Goal: Task Accomplishment & Management: Manage account settings

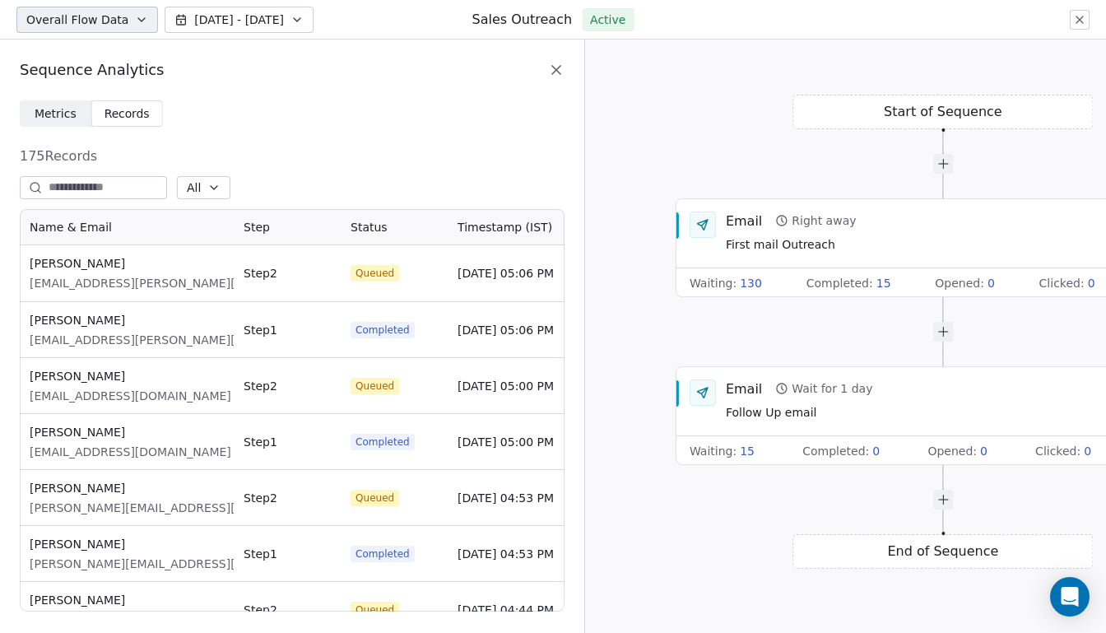
click at [557, 69] on icon at bounding box center [556, 70] width 8 height 8
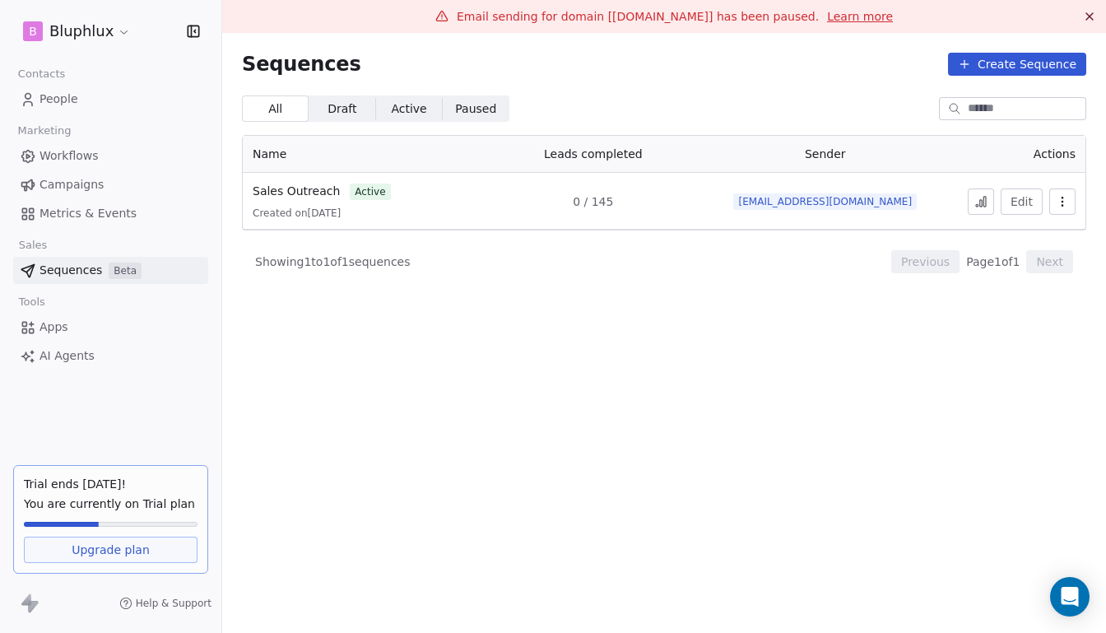
click at [391, 110] on span "Active" at bounding box center [408, 108] width 35 height 17
click at [336, 116] on span "Draft" at bounding box center [341, 108] width 29 height 17
click at [393, 113] on span "Active" at bounding box center [408, 108] width 35 height 17
click at [129, 274] on span "Beta" at bounding box center [125, 270] width 33 height 16
click at [473, 104] on span "Paused" at bounding box center [475, 108] width 41 height 17
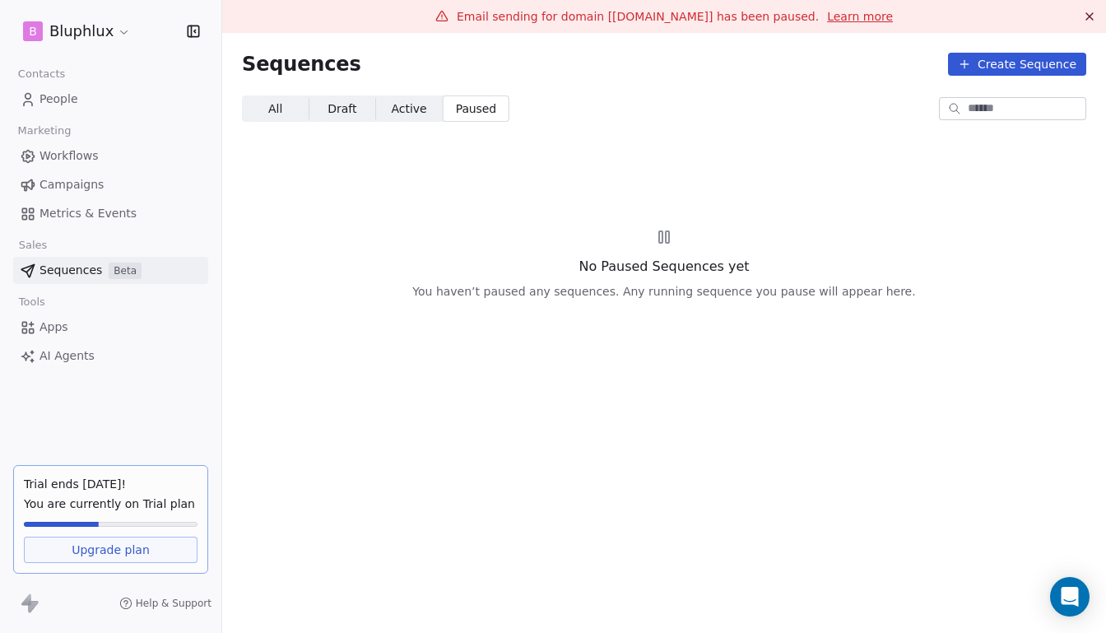
click at [407, 115] on span "Active" at bounding box center [408, 108] width 35 height 17
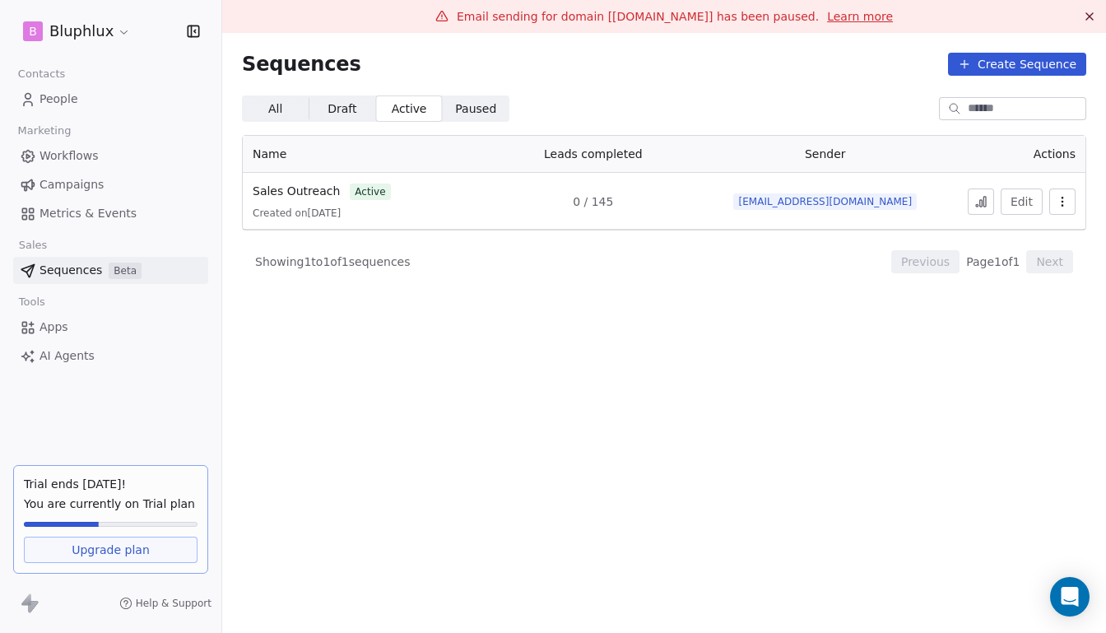
click at [81, 92] on link "People" at bounding box center [110, 99] width 195 height 27
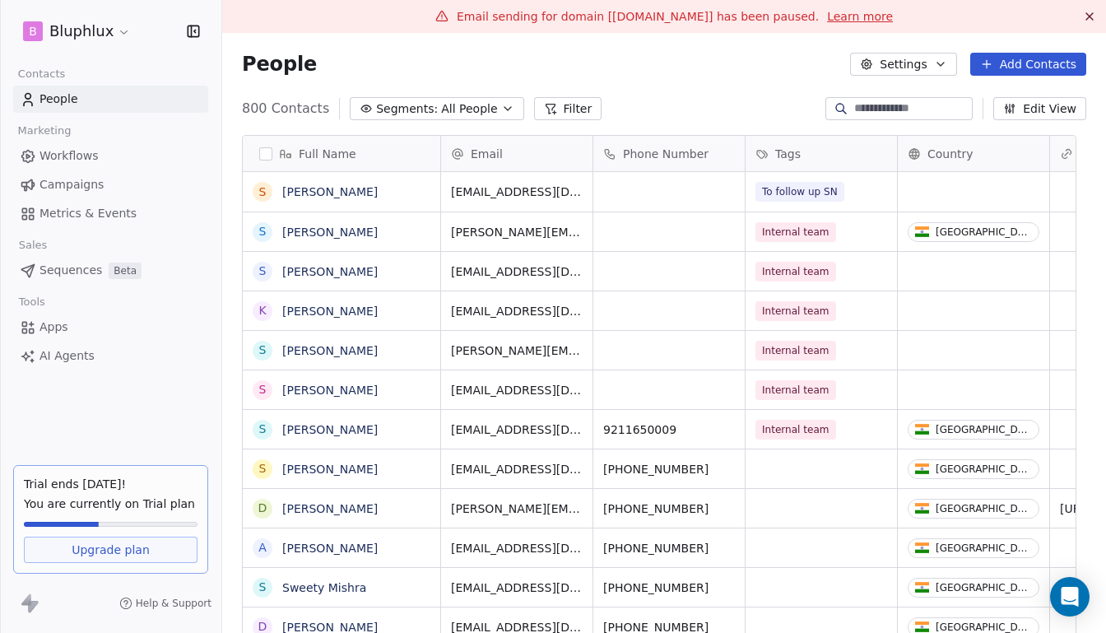
scroll to position [547, 864]
click at [86, 275] on span "Sequences" at bounding box center [70, 270] width 63 height 17
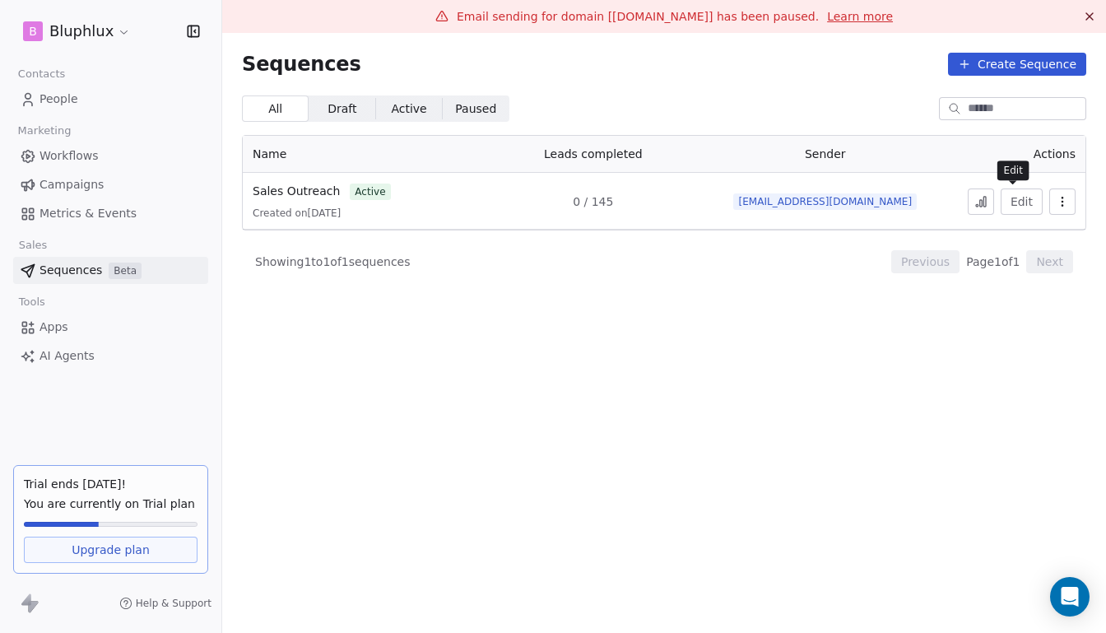
click at [1022, 205] on button "Edit" at bounding box center [1021, 201] width 42 height 26
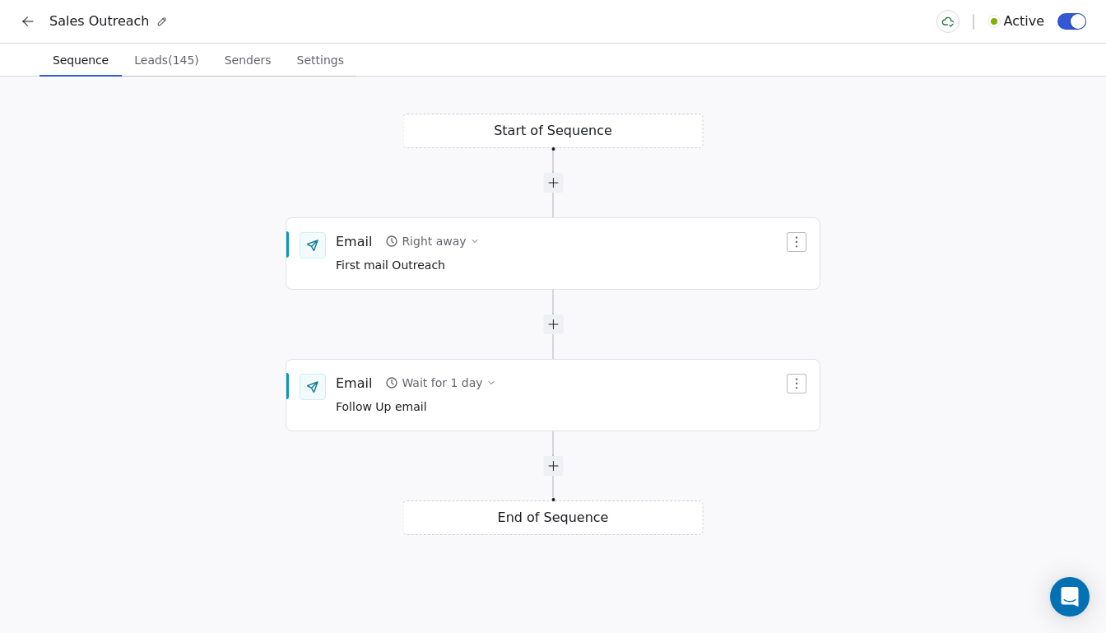
click at [159, 54] on span "Leads (145)" at bounding box center [166, 60] width 78 height 23
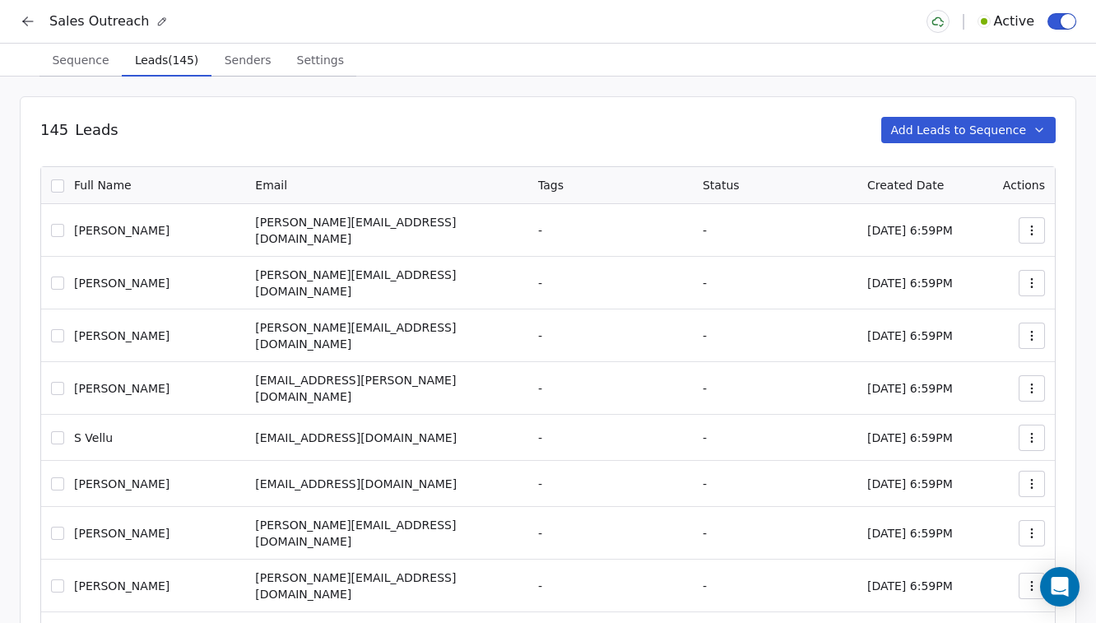
click at [246, 56] on span "Senders" at bounding box center [248, 60] width 60 height 23
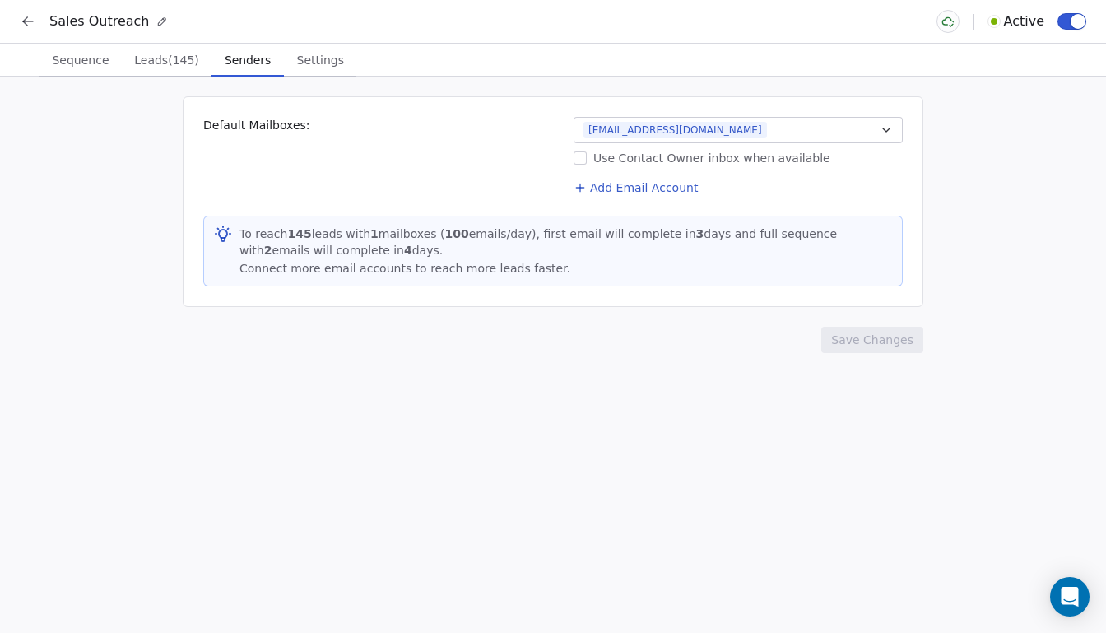
click at [33, 19] on icon at bounding box center [28, 21] width 16 height 16
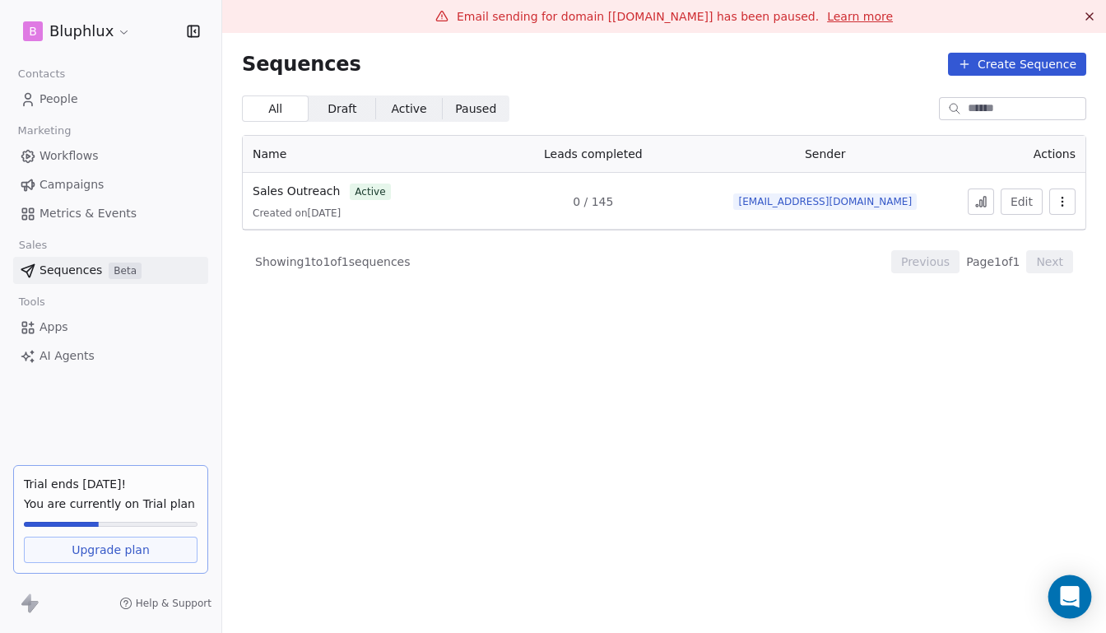
click at [1068, 595] on icon "Open Intercom Messenger" at bounding box center [1068, 596] width 19 height 21
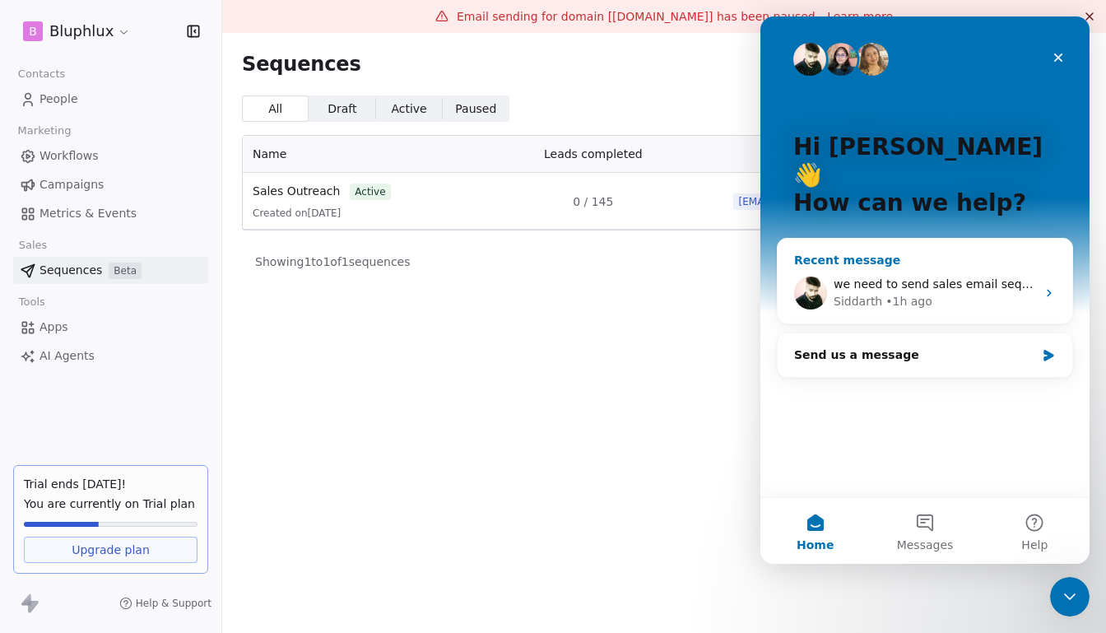
click at [962, 262] on div "we need to send sales email sequencing is it not in the free trial ? beta featu…" at bounding box center [924, 292] width 294 height 61
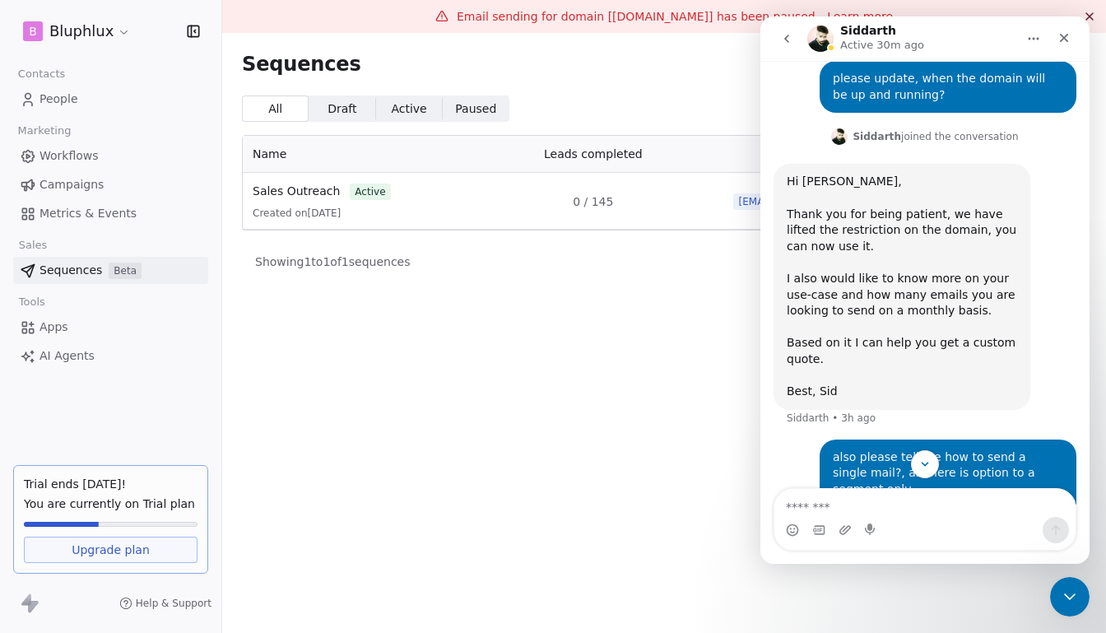
scroll to position [2905, 0]
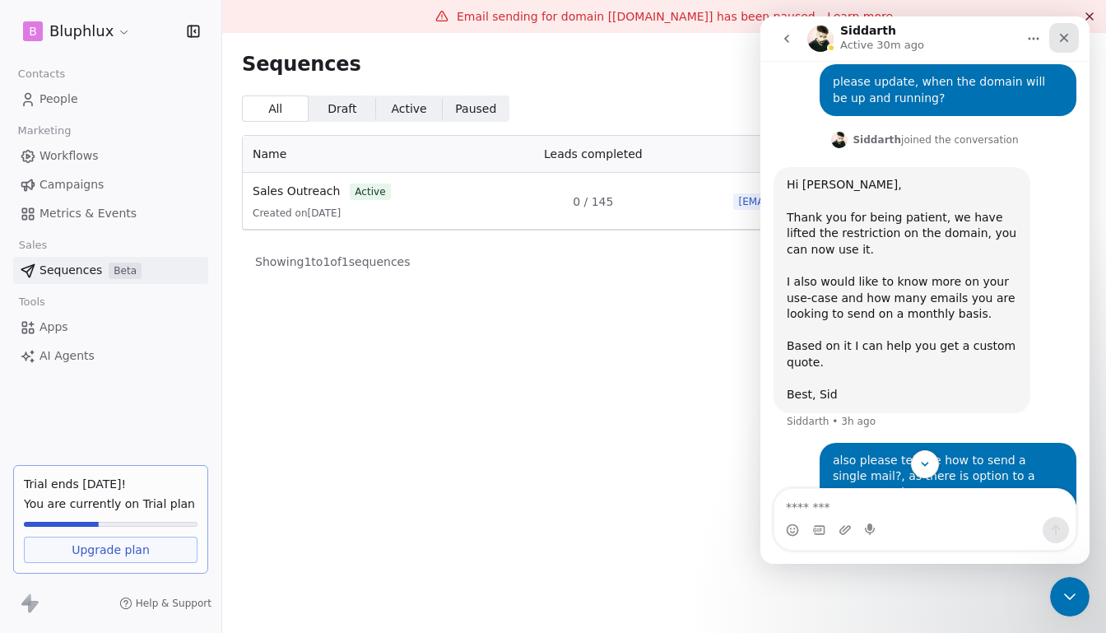
click at [1069, 39] on icon "Close" at bounding box center [1063, 37] width 13 height 13
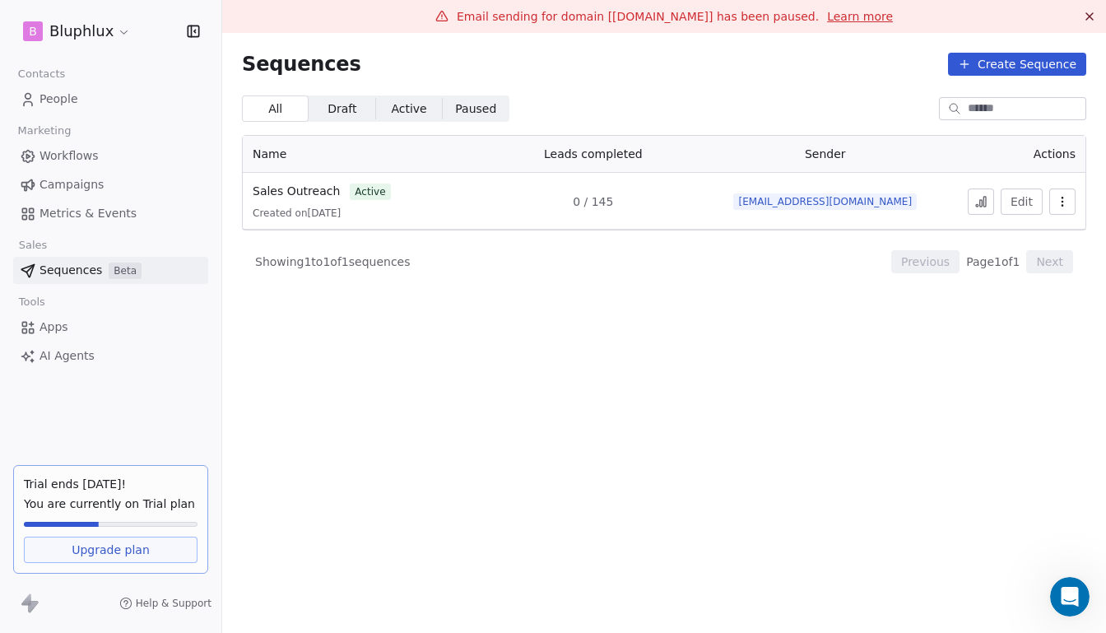
scroll to position [3071, 0]
click at [61, 183] on span "Campaigns" at bounding box center [71, 184] width 64 height 17
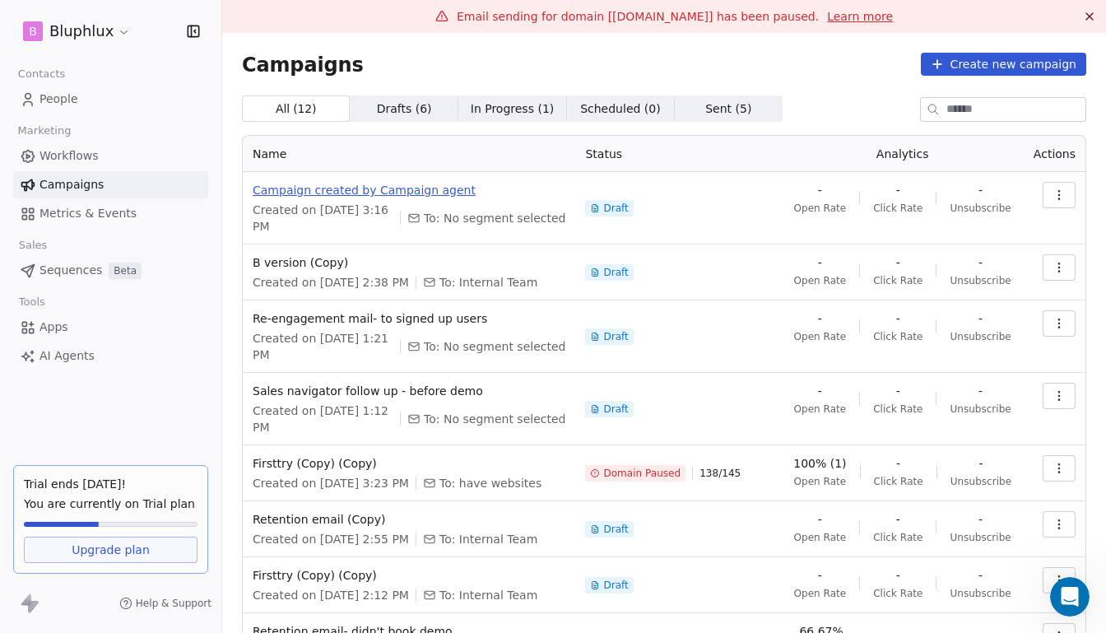
click at [325, 191] on span "Campaign created by Campaign agent" at bounding box center [409, 190] width 313 height 16
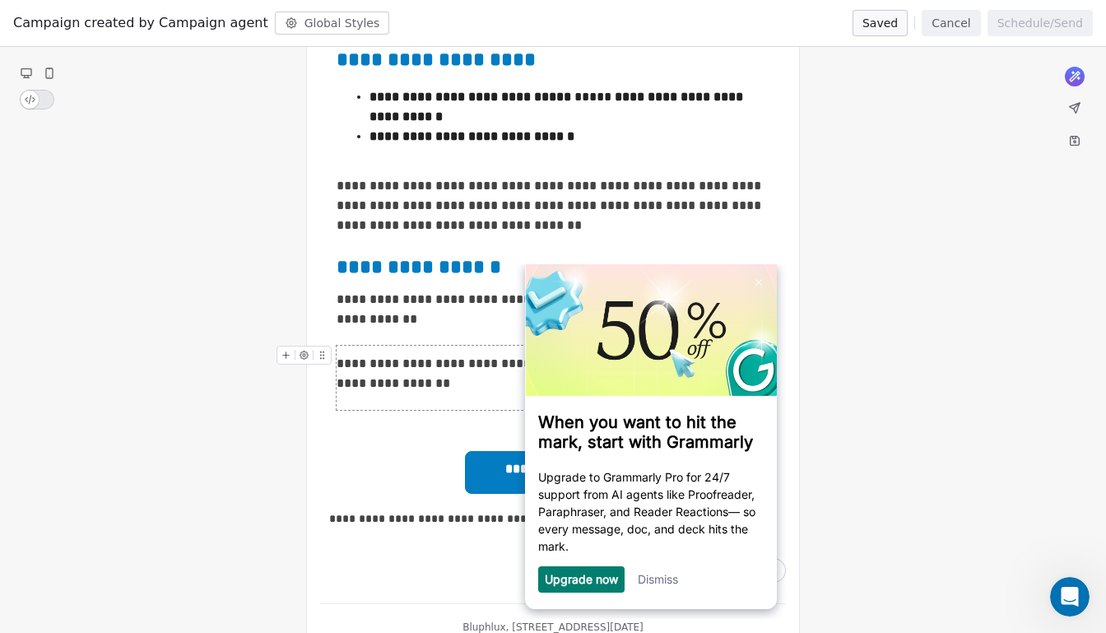
click at [461, 368] on div "**********" at bounding box center [552, 373] width 433 height 39
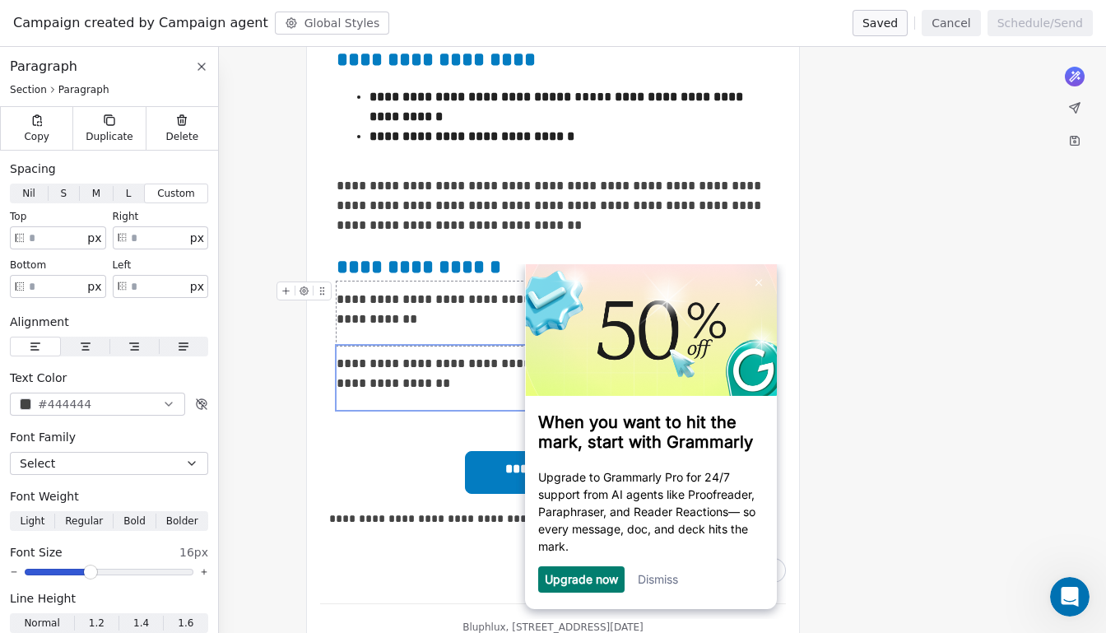
click at [475, 298] on div "**********" at bounding box center [552, 309] width 433 height 39
click at [664, 586] on link "Dismiss" at bounding box center [657, 579] width 40 height 14
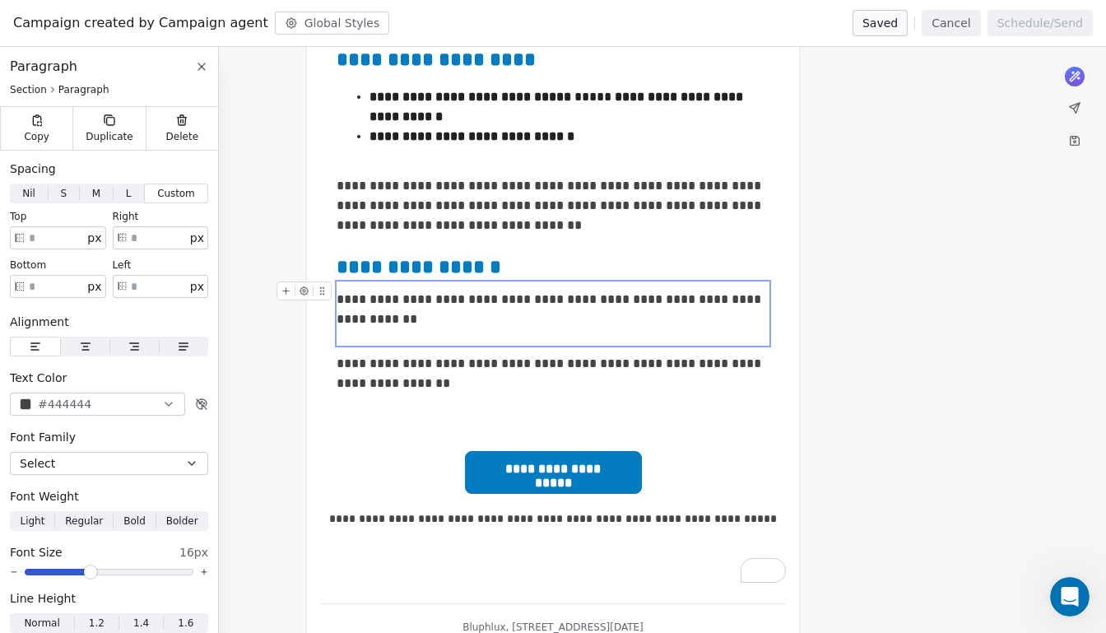
click at [580, 299] on div "**********" at bounding box center [552, 309] width 433 height 39
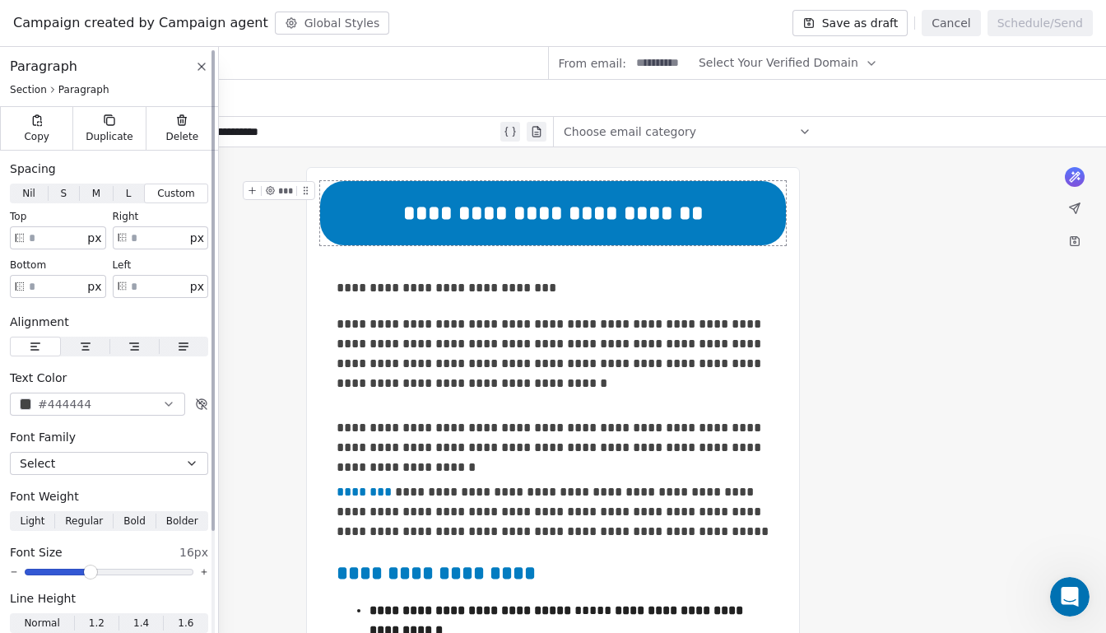
click at [197, 66] on icon at bounding box center [201, 66] width 13 height 13
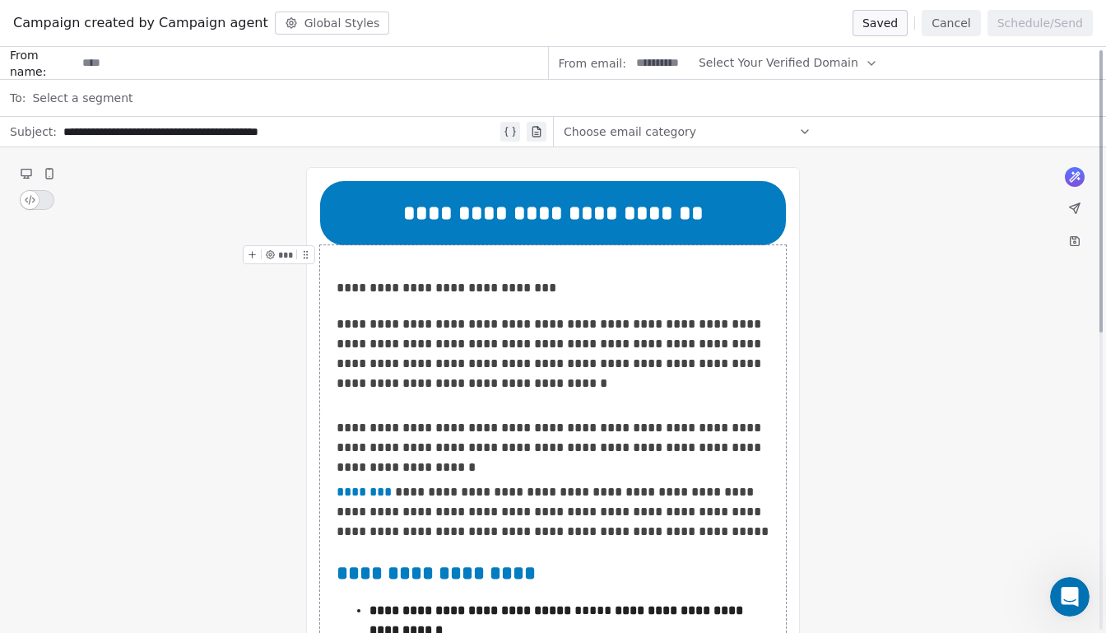
click at [944, 32] on button "Cancel" at bounding box center [950, 23] width 58 height 26
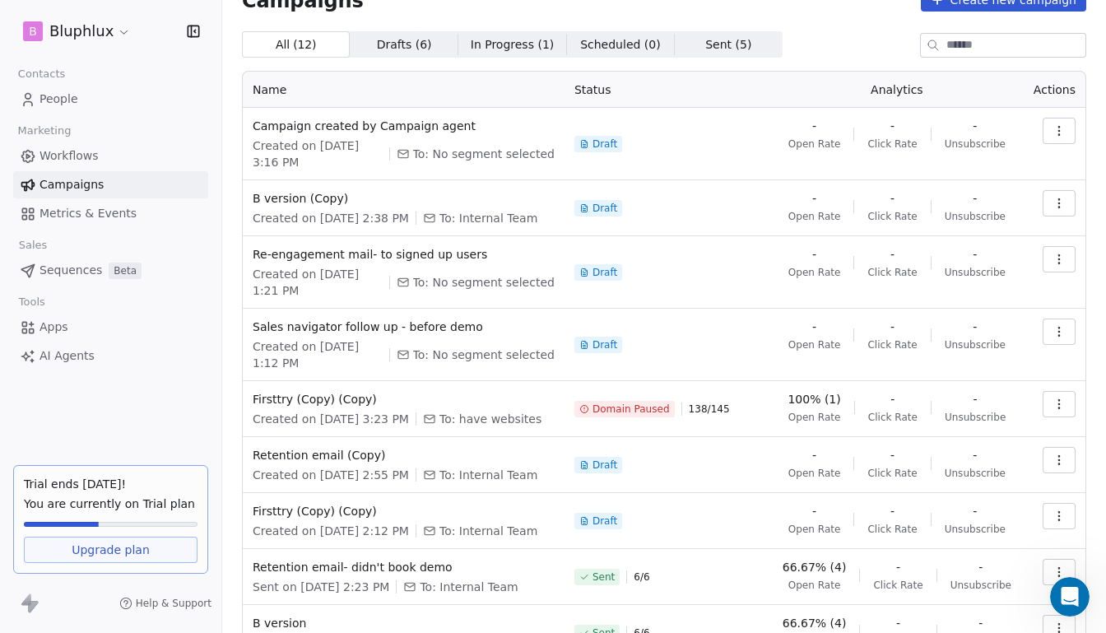
click at [55, 350] on span "AI Agents" at bounding box center [66, 355] width 55 height 17
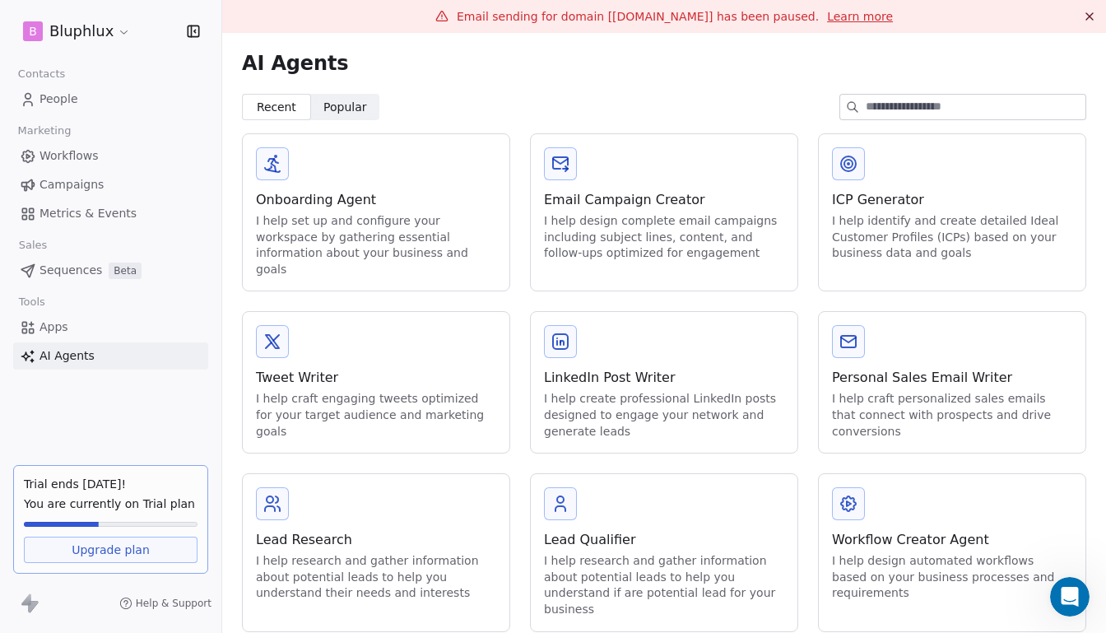
click at [639, 197] on div "Email Campaign Creator" at bounding box center [664, 200] width 240 height 20
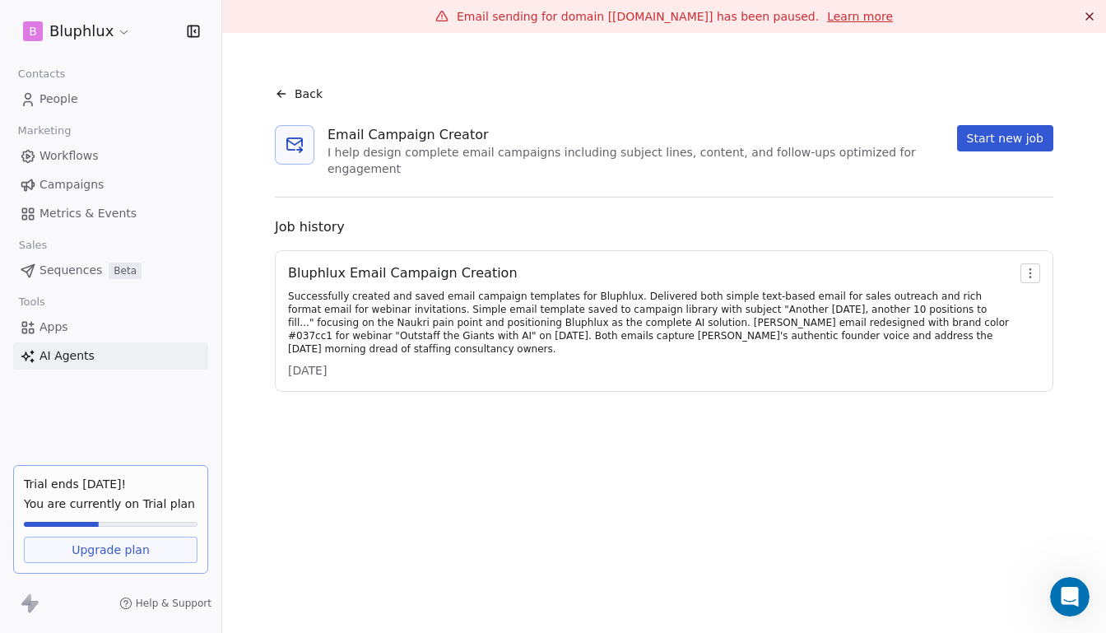
click at [578, 303] on div "Successfully created and saved email campaign templates for Bluphlux. Delivered…" at bounding box center [650, 323] width 725 height 66
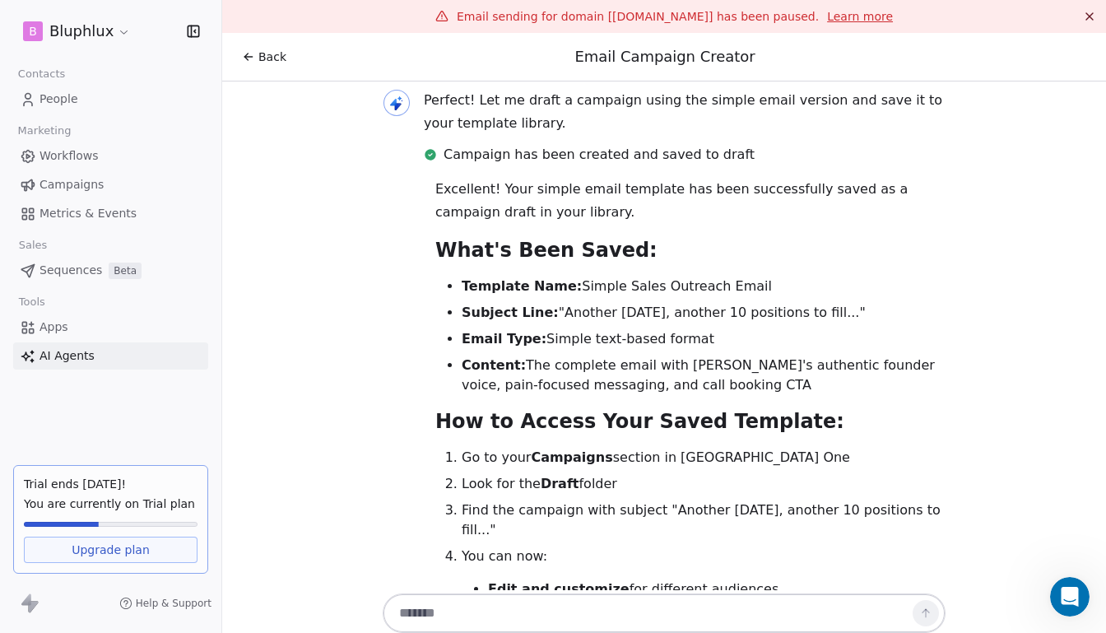
click at [80, 190] on span "Campaigns" at bounding box center [71, 184] width 64 height 17
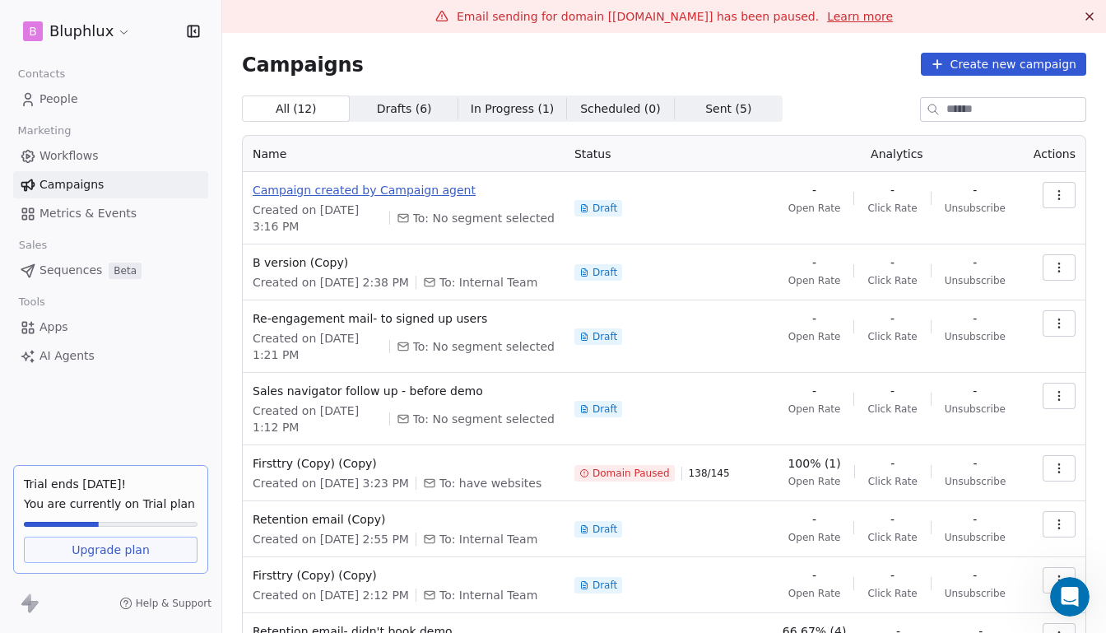
click at [446, 197] on span "Campaign created by Campaign agent" at bounding box center [404, 190] width 302 height 16
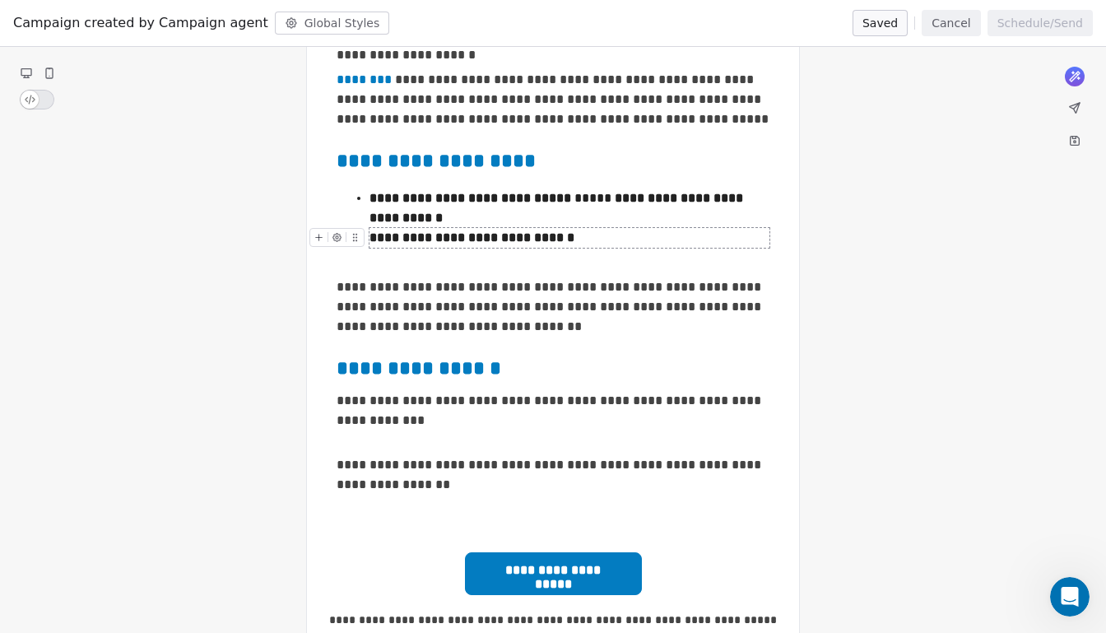
click at [431, 235] on strong "**********" at bounding box center [471, 237] width 205 height 12
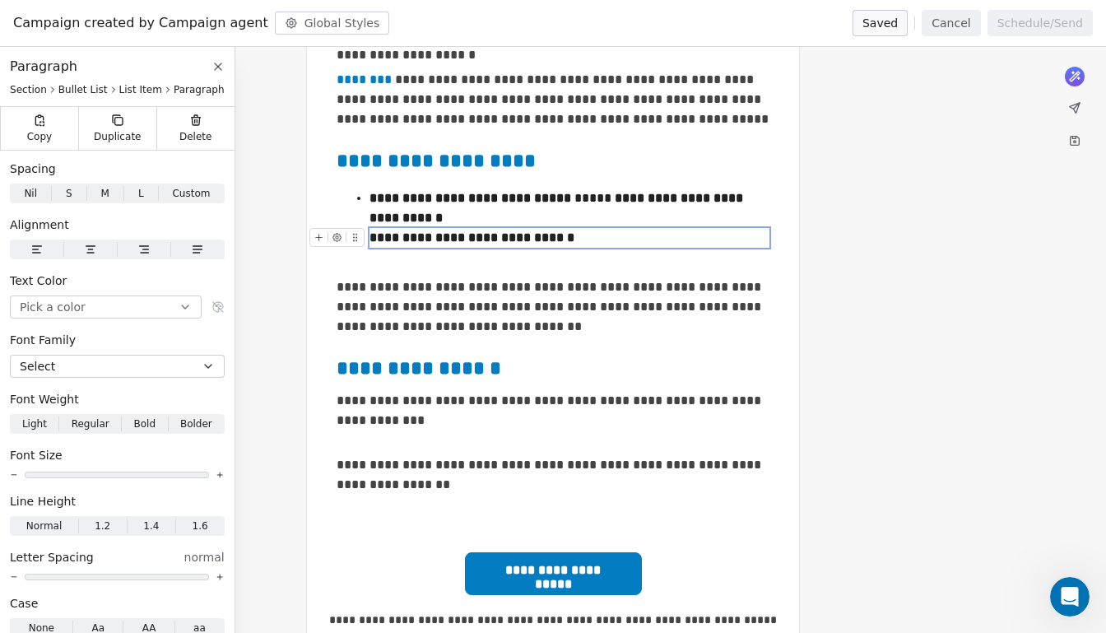
click at [407, 234] on strong "**********" at bounding box center [471, 237] width 205 height 12
click at [493, 284] on div "**********" at bounding box center [552, 306] width 433 height 59
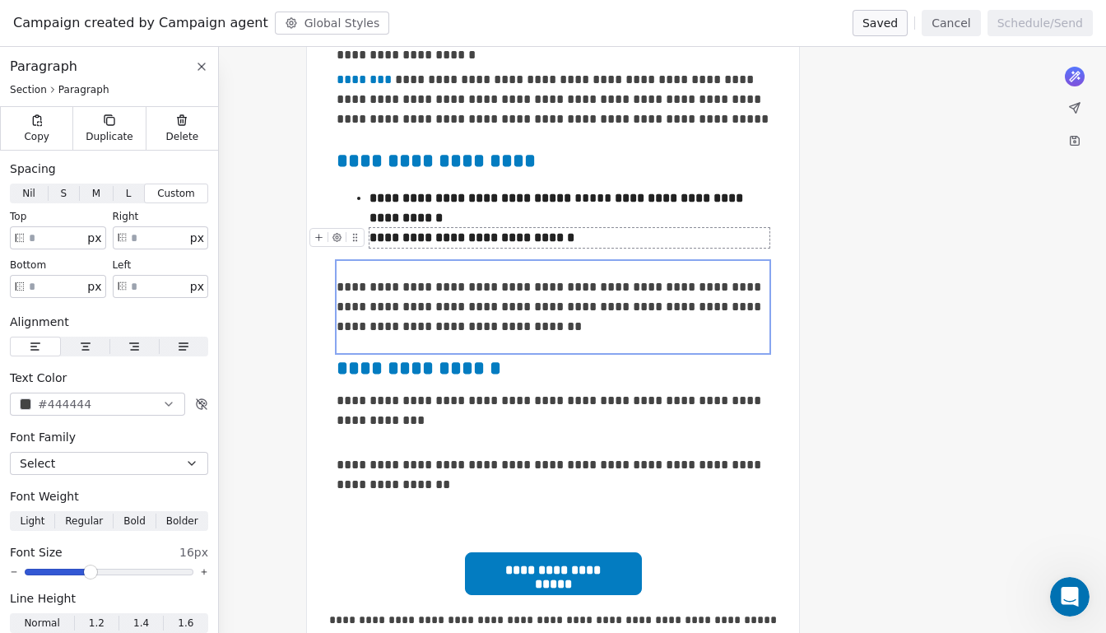
click at [554, 231] on strong "**********" at bounding box center [471, 237] width 205 height 12
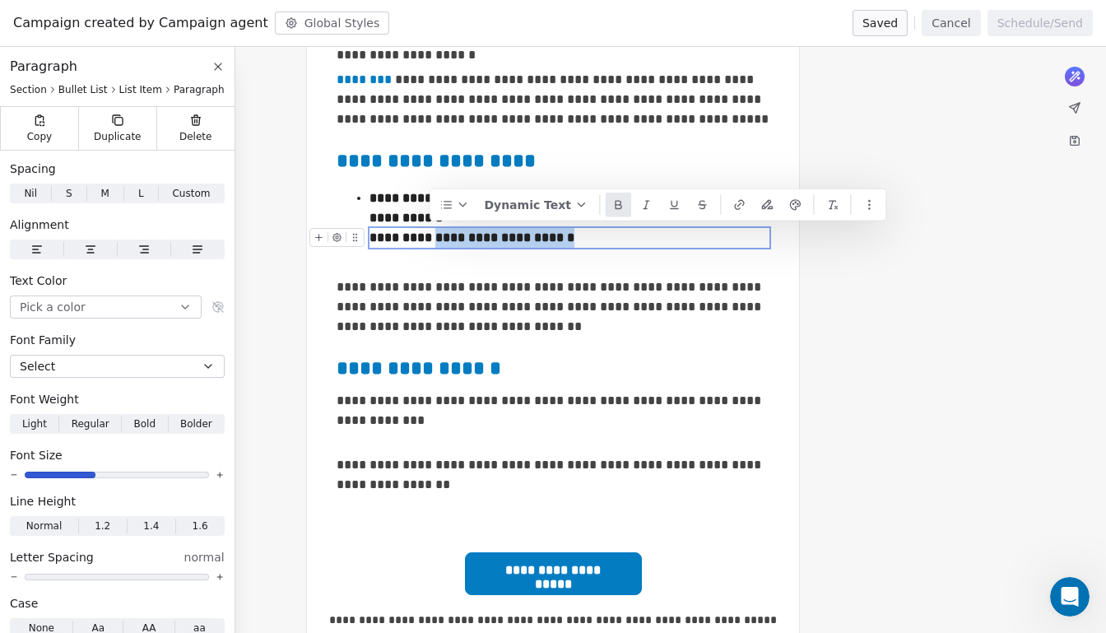
drag, startPoint x: 580, startPoint y: 239, endPoint x: 430, endPoint y: 230, distance: 149.9
click at [430, 230] on div "**********" at bounding box center [569, 238] width 400 height 20
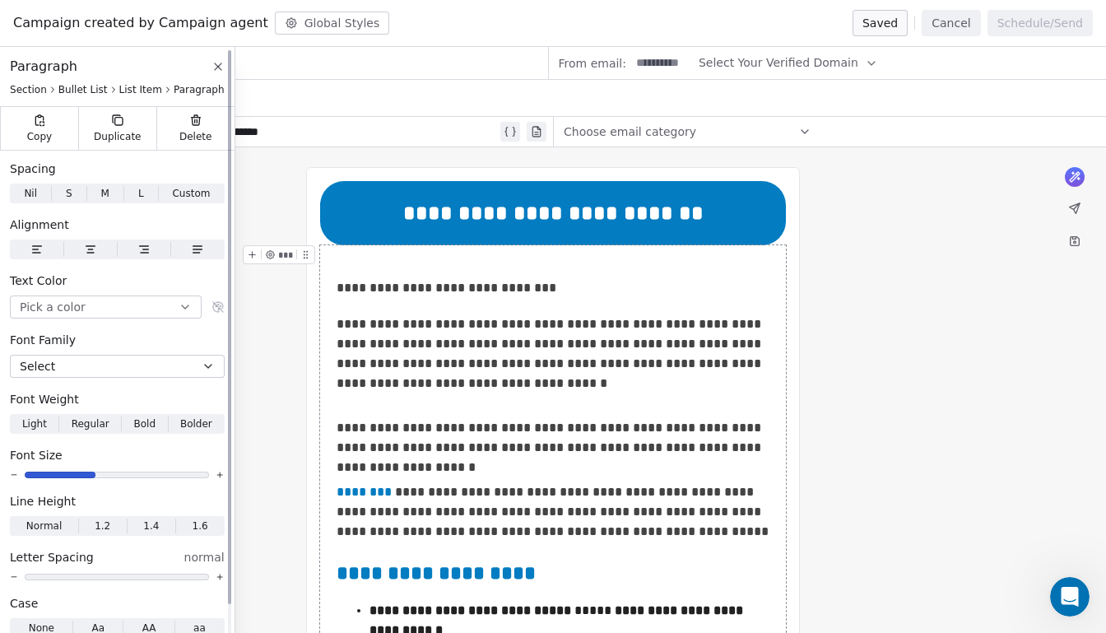
click at [211, 70] on icon at bounding box center [217, 66] width 13 height 13
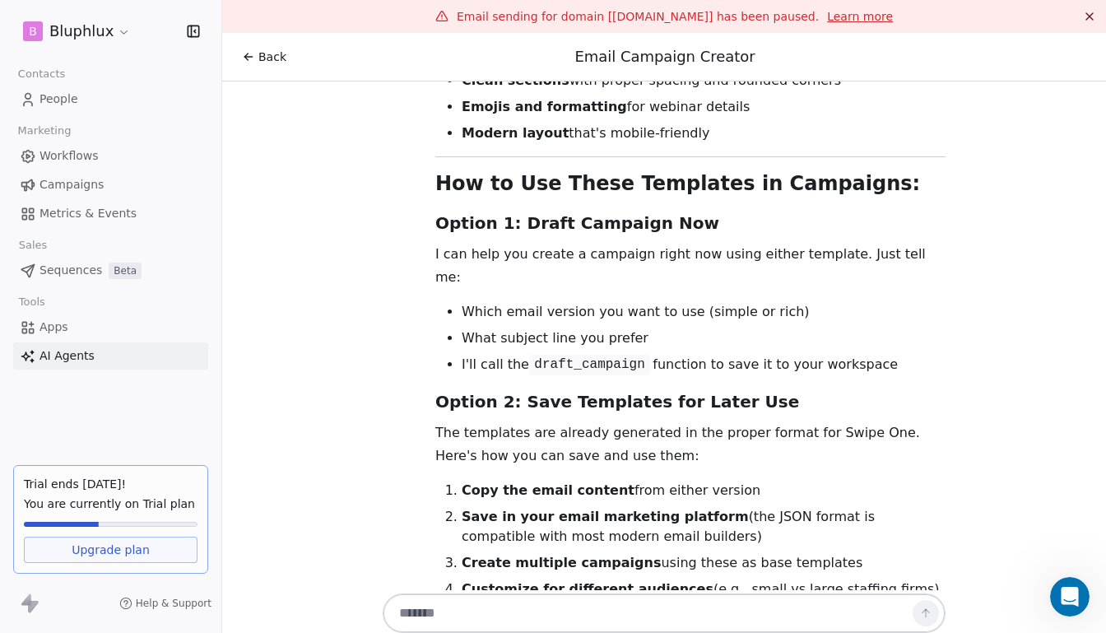
click at [43, 326] on span "Apps" at bounding box center [53, 326] width 29 height 17
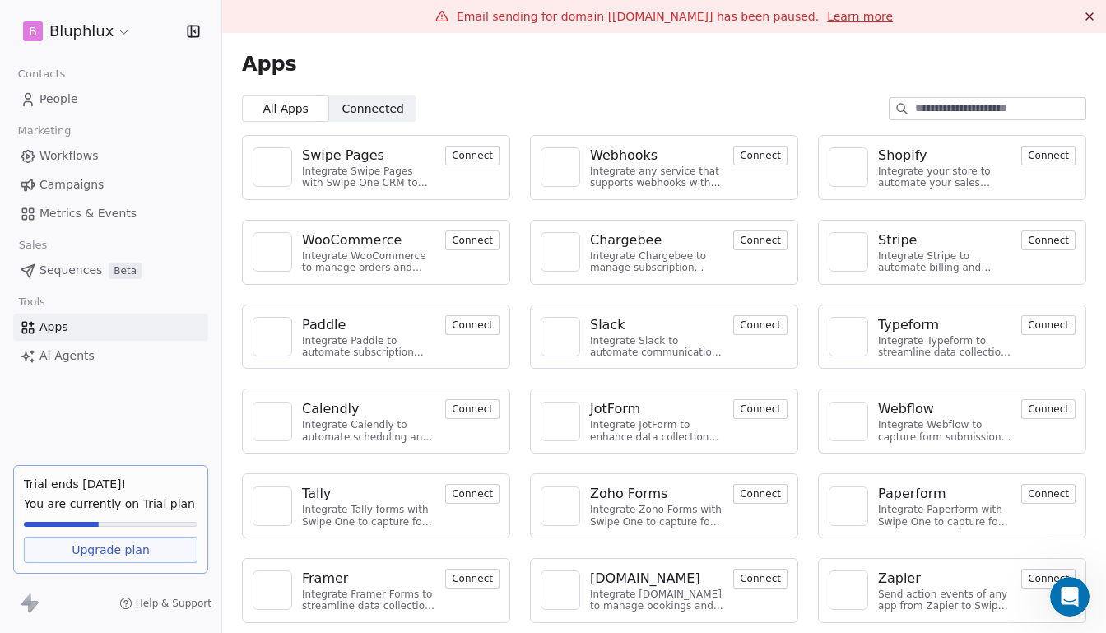
scroll to position [85, 0]
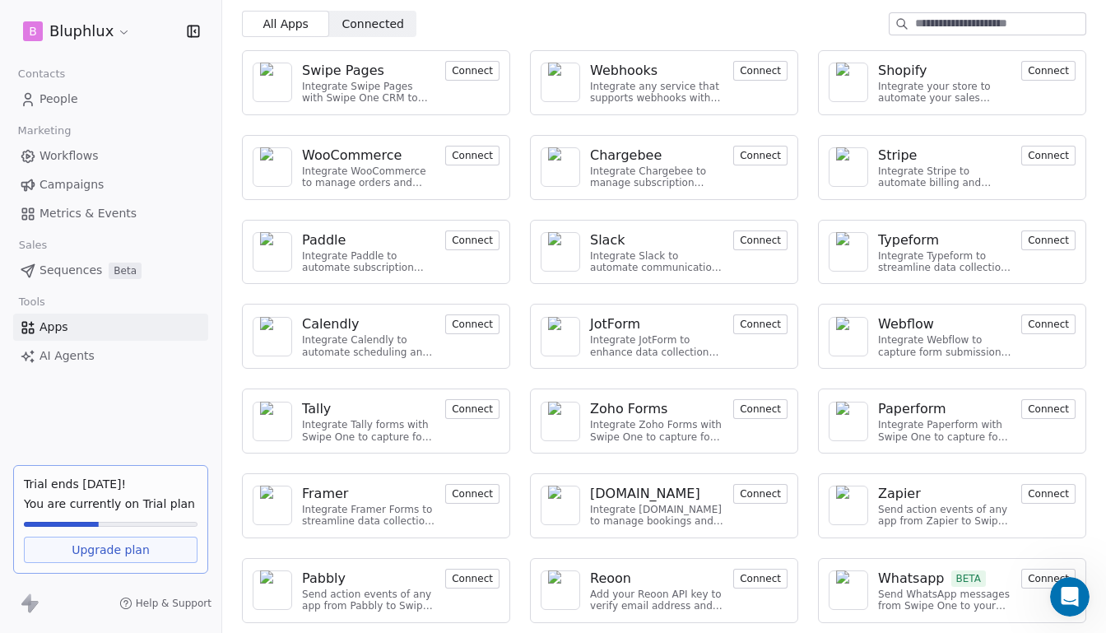
click at [69, 274] on span "Sequences" at bounding box center [70, 270] width 63 height 17
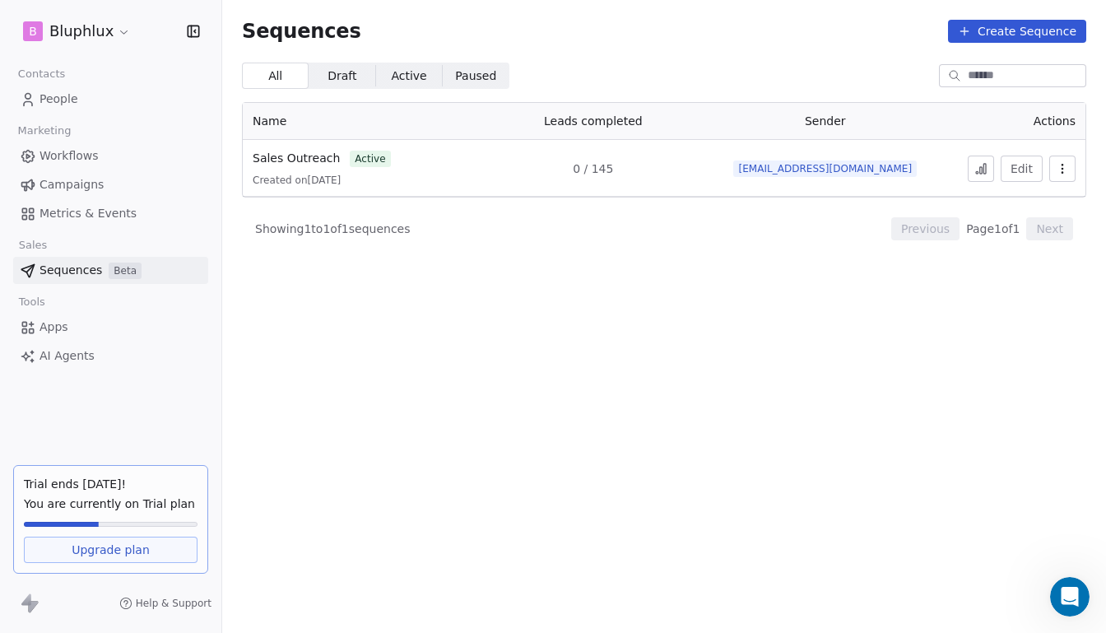
click at [99, 180] on span "Campaigns" at bounding box center [71, 184] width 64 height 17
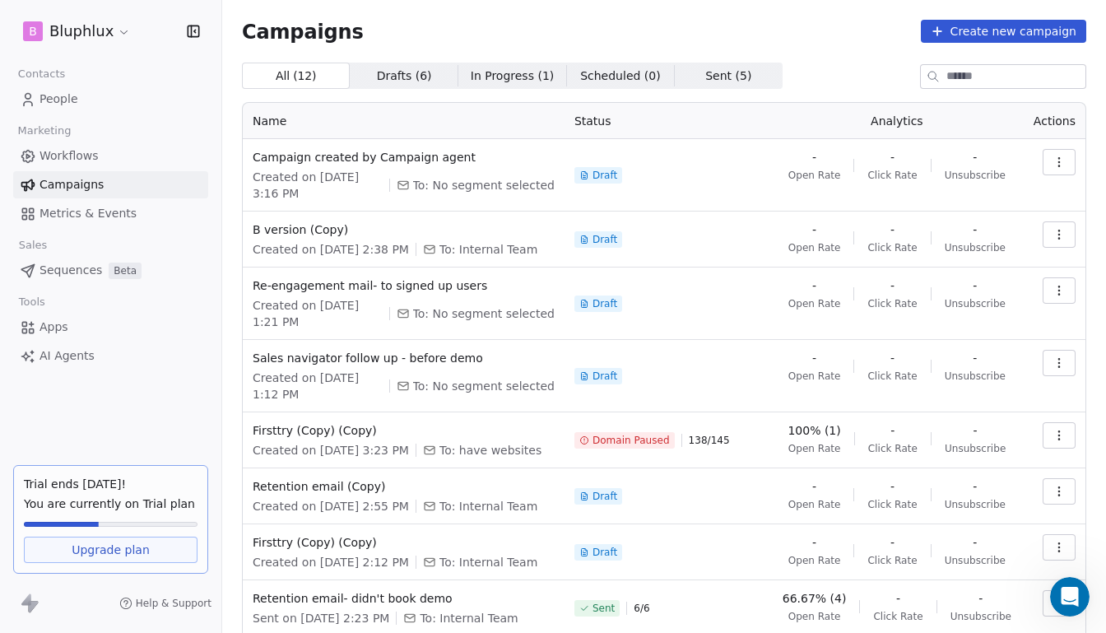
click at [76, 95] on link "People" at bounding box center [110, 99] width 195 height 27
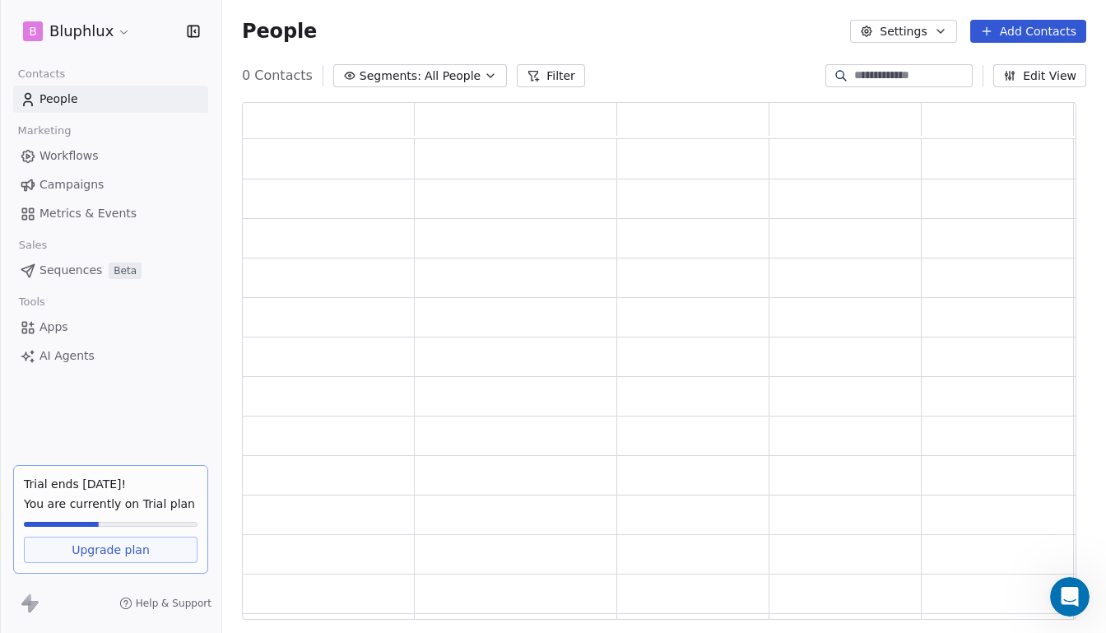
scroll to position [508, 824]
click at [66, 353] on span "AI Agents" at bounding box center [66, 355] width 55 height 17
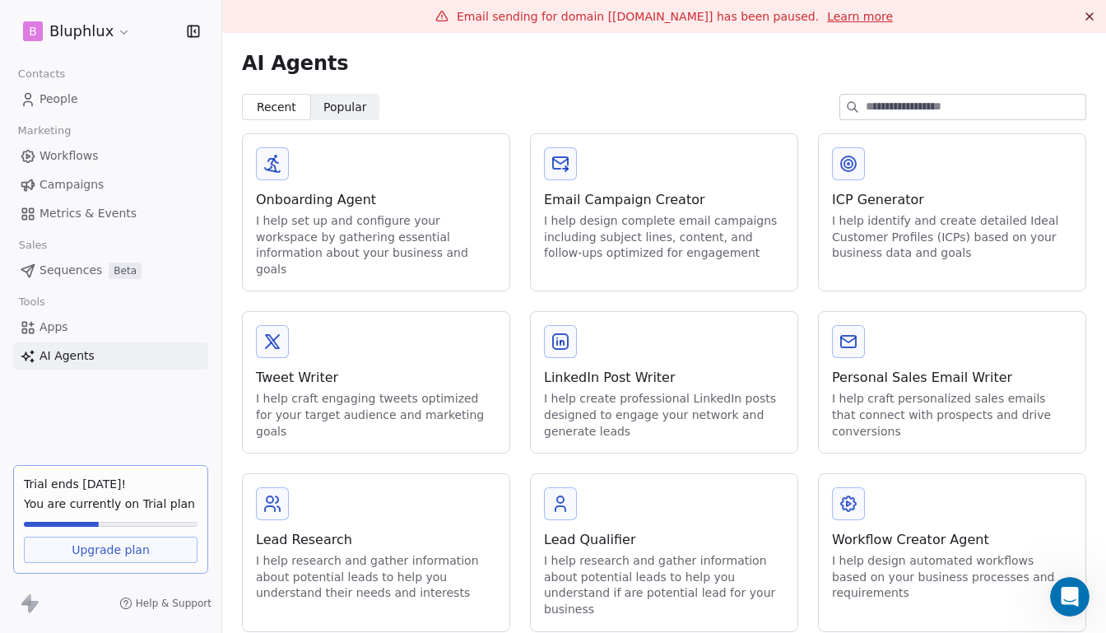
click at [650, 163] on div "Email Campaign Creator I help design complete email campaigns including subject…" at bounding box center [664, 204] width 267 height 141
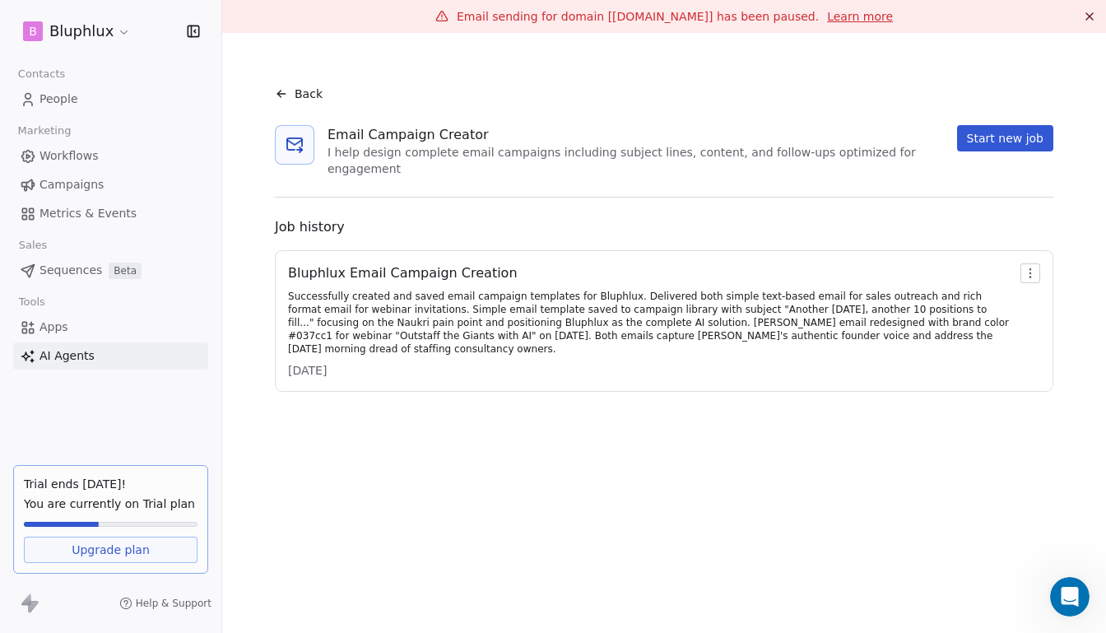
click at [376, 315] on div "Successfully created and saved email campaign templates for Bluphlux. Delivered…" at bounding box center [650, 323] width 725 height 66
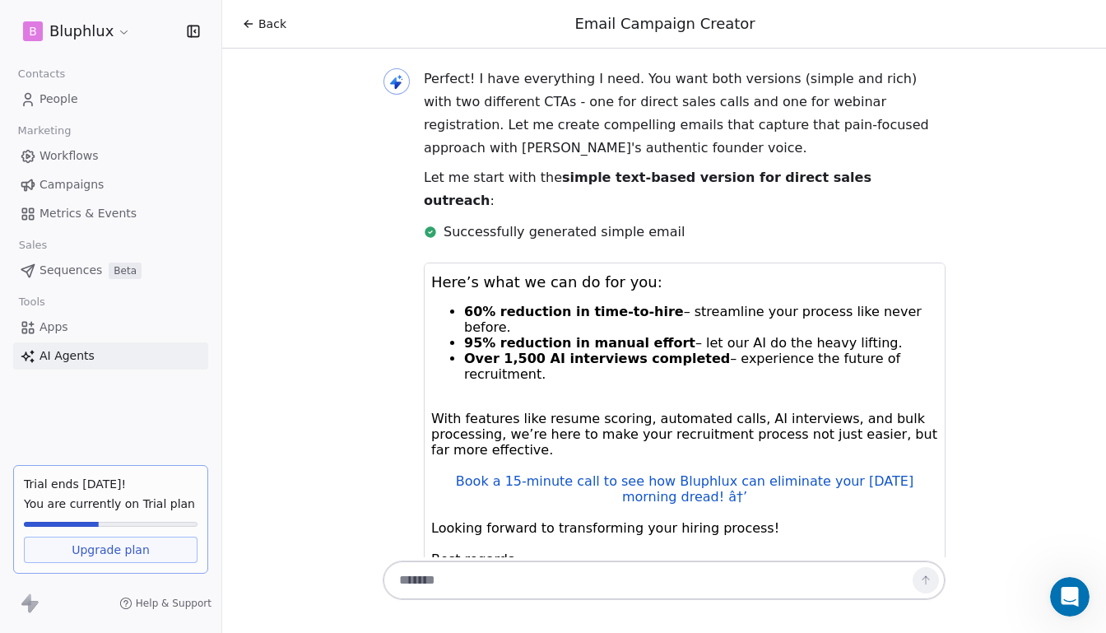
scroll to position [311, 0]
click at [89, 189] on span "Campaigns" at bounding box center [71, 184] width 64 height 17
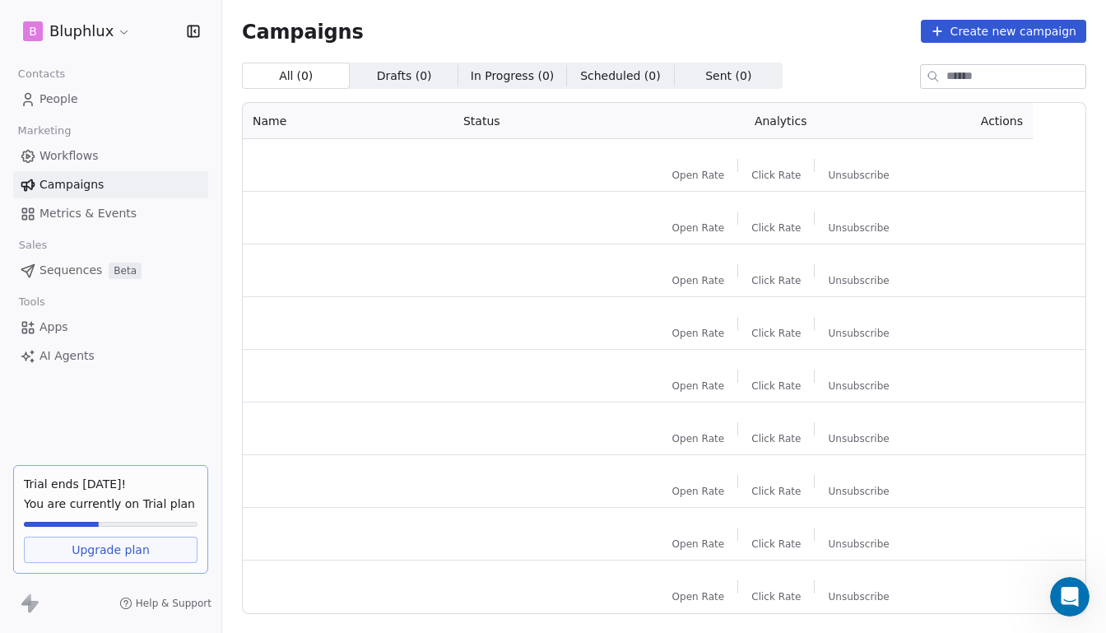
click at [948, 28] on button "Create new campaign" at bounding box center [1002, 31] width 165 height 23
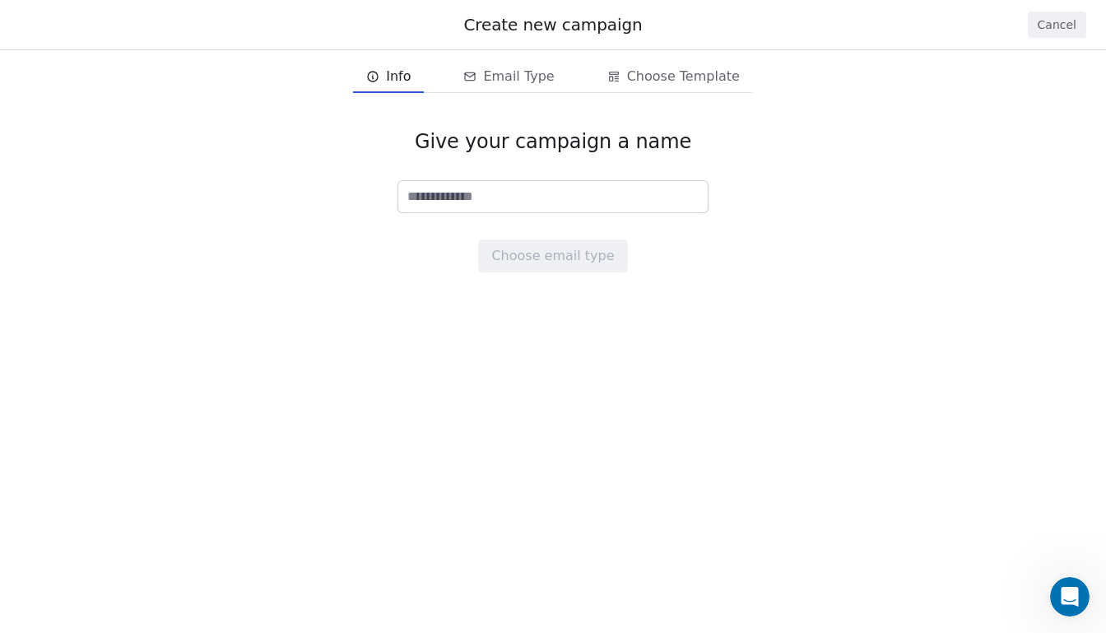
click at [1049, 27] on button "Cancel" at bounding box center [1056, 25] width 58 height 26
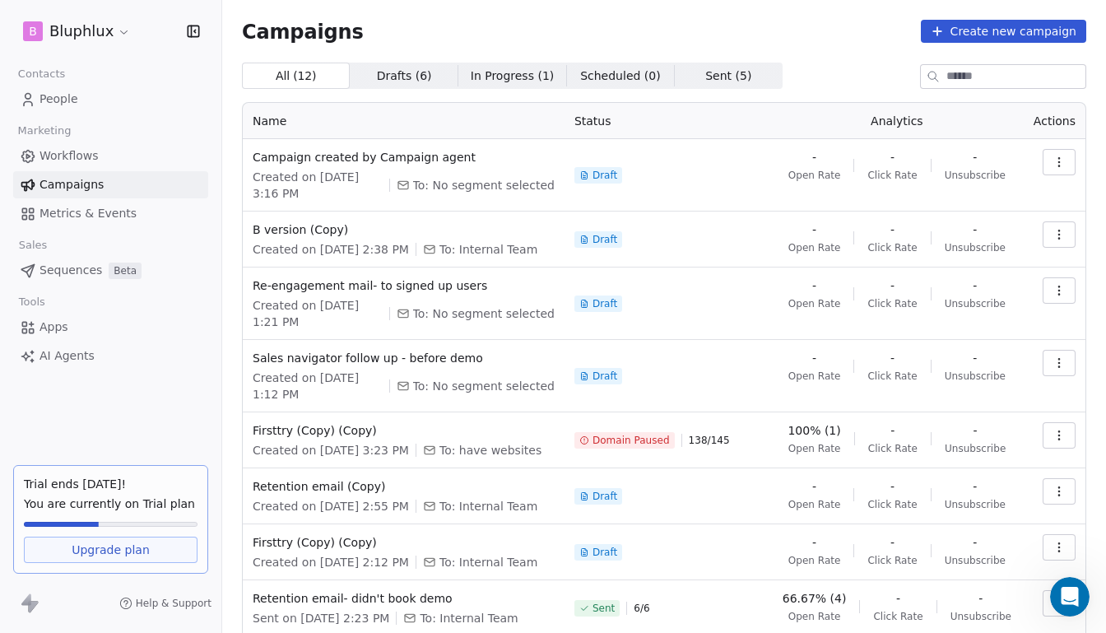
click at [93, 276] on span "Sequences" at bounding box center [70, 270] width 63 height 17
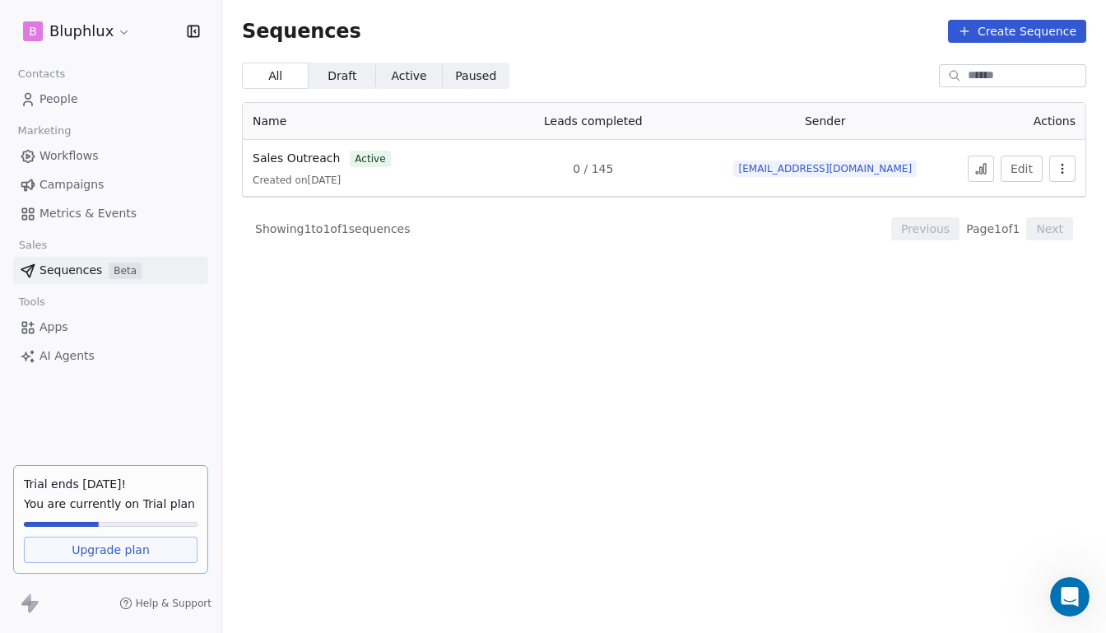
click at [63, 100] on span "People" at bounding box center [58, 98] width 39 height 17
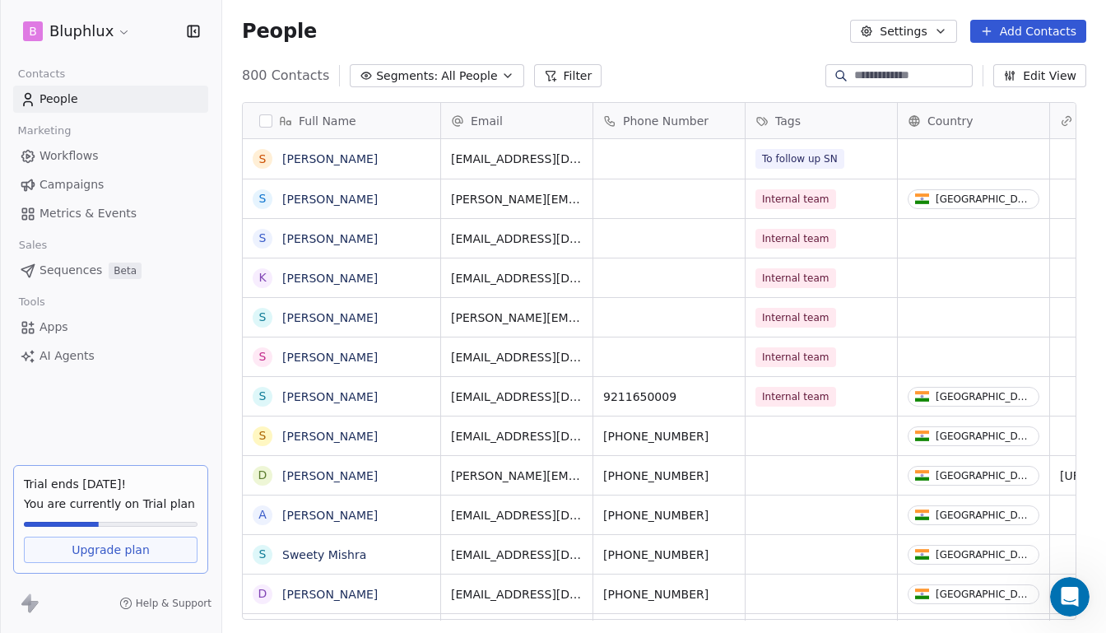
scroll to position [547, 864]
click at [401, 25] on div "People Settings Add Contacts" at bounding box center [664, 31] width 844 height 23
click at [921, 34] on button "Settings" at bounding box center [903, 31] width 106 height 23
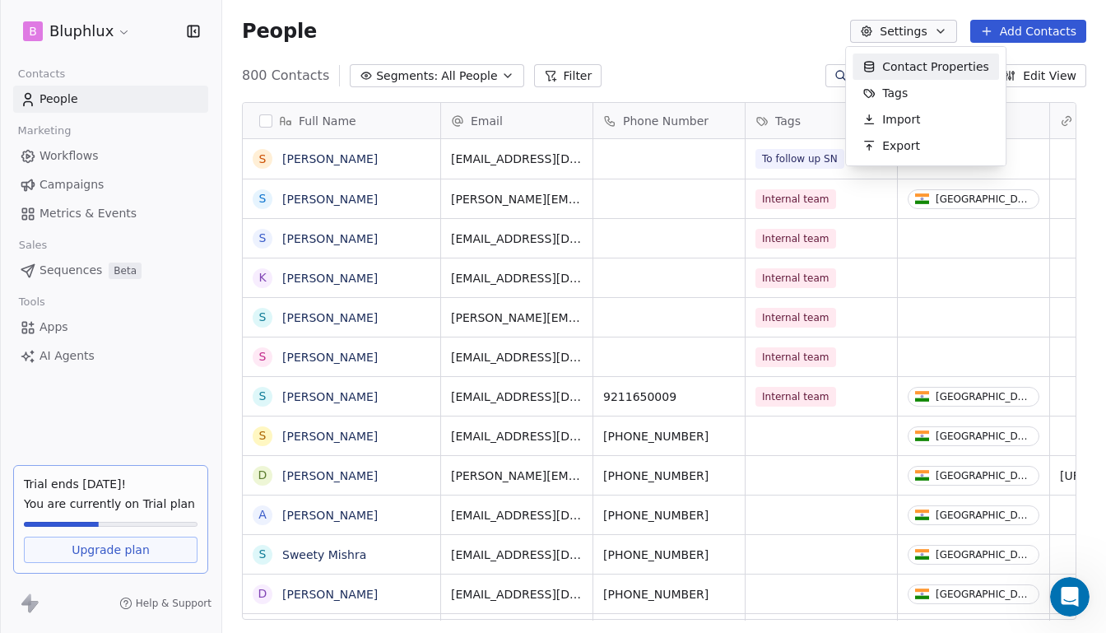
click at [716, 43] on html "B Bluphlux Contacts People Marketing Workflows Campaigns Metrics & Events Sales…" at bounding box center [553, 316] width 1106 height 633
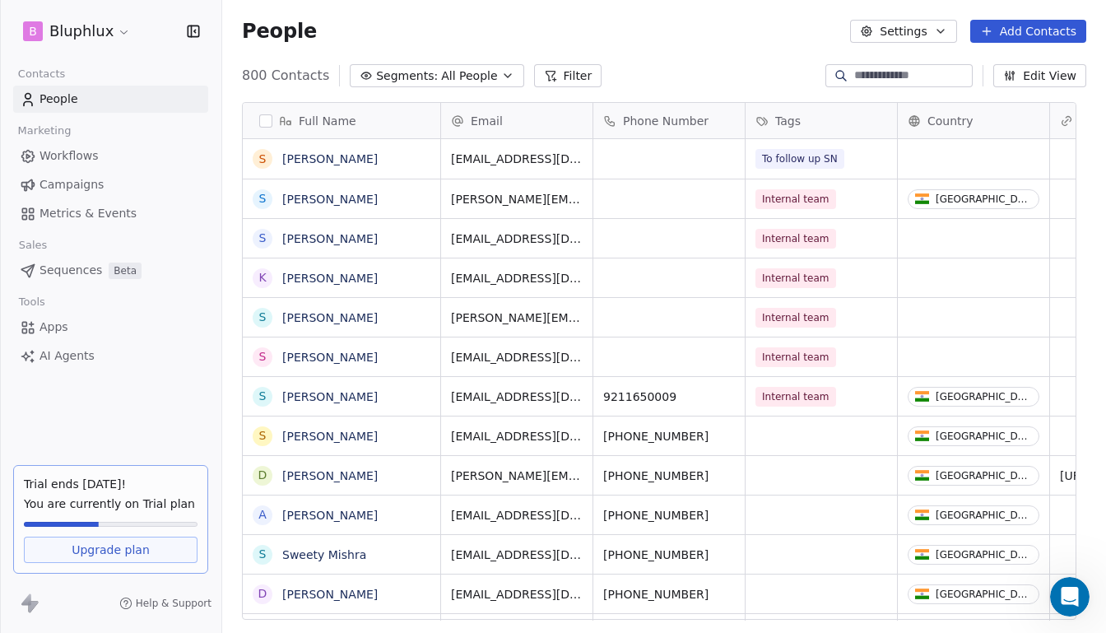
click at [113, 38] on html "B Bluphlux Contacts People Marketing Workflows Campaigns Metrics & Events Sales…" at bounding box center [553, 316] width 1106 height 633
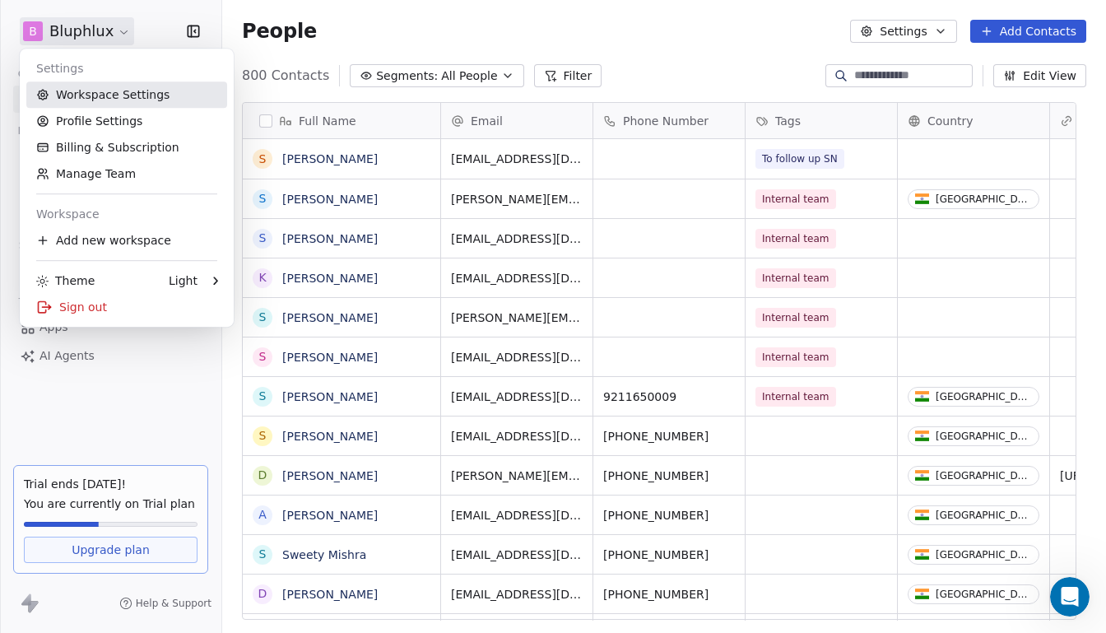
click at [111, 100] on link "Workspace Settings" at bounding box center [126, 94] width 201 height 26
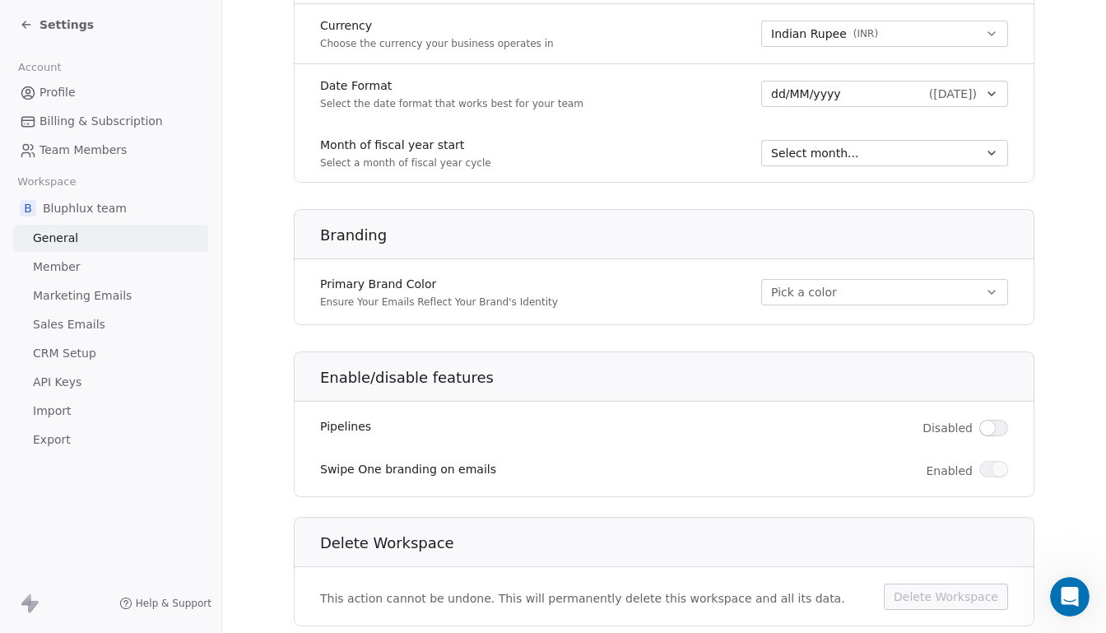
scroll to position [937, 0]
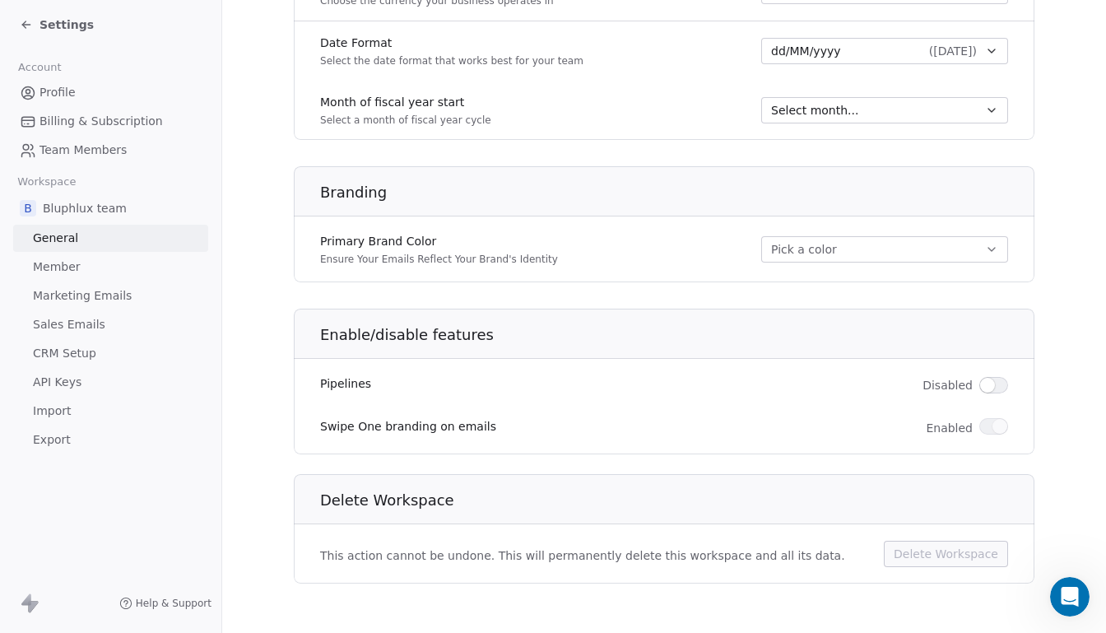
click at [29, 27] on icon at bounding box center [26, 24] width 13 height 13
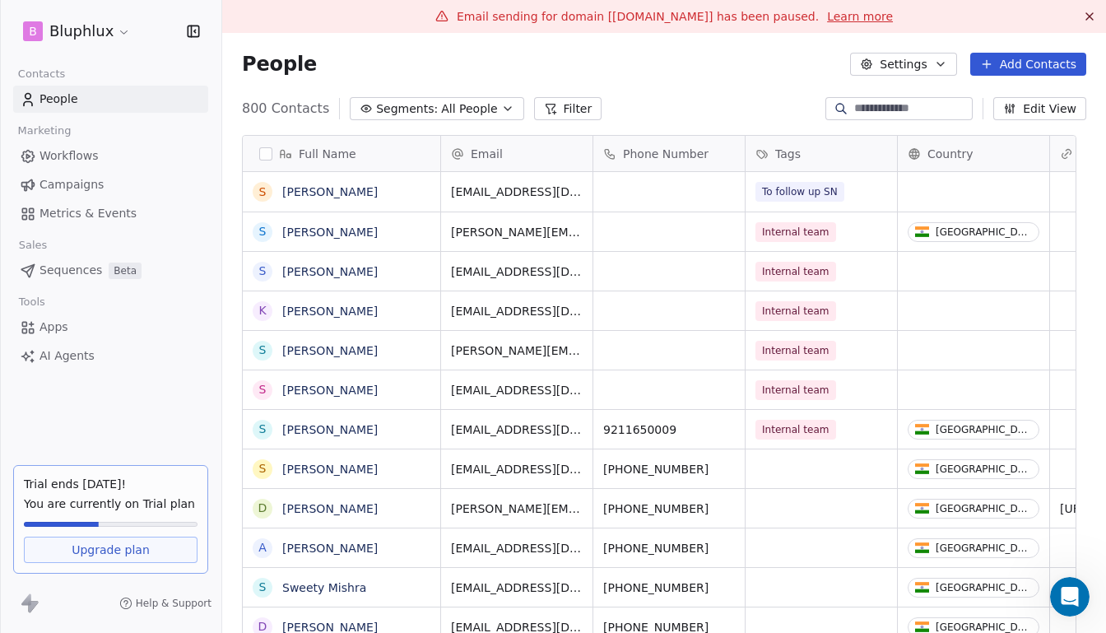
scroll to position [547, 864]
click at [121, 25] on html "B Bluphlux Contacts People Marketing Workflows Campaigns Metrics & Events Sales…" at bounding box center [553, 316] width 1106 height 633
click at [117, 34] on html "B Bluphlux Contacts People Marketing Workflows Campaigns Metrics & Events Sales…" at bounding box center [553, 316] width 1106 height 633
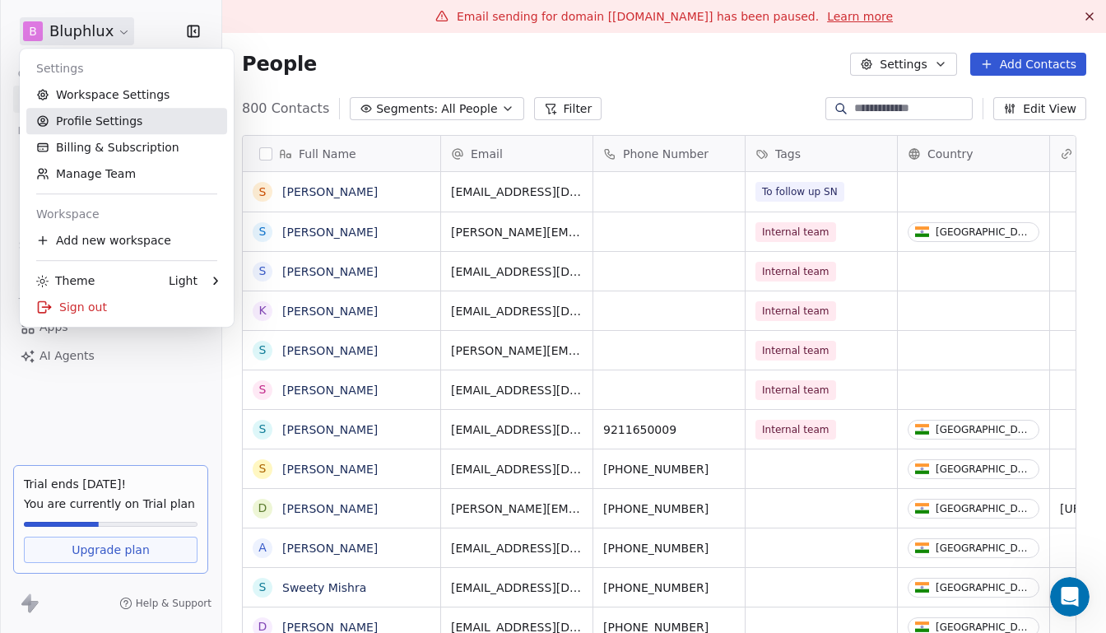
click at [94, 117] on link "Profile Settings" at bounding box center [126, 121] width 201 height 26
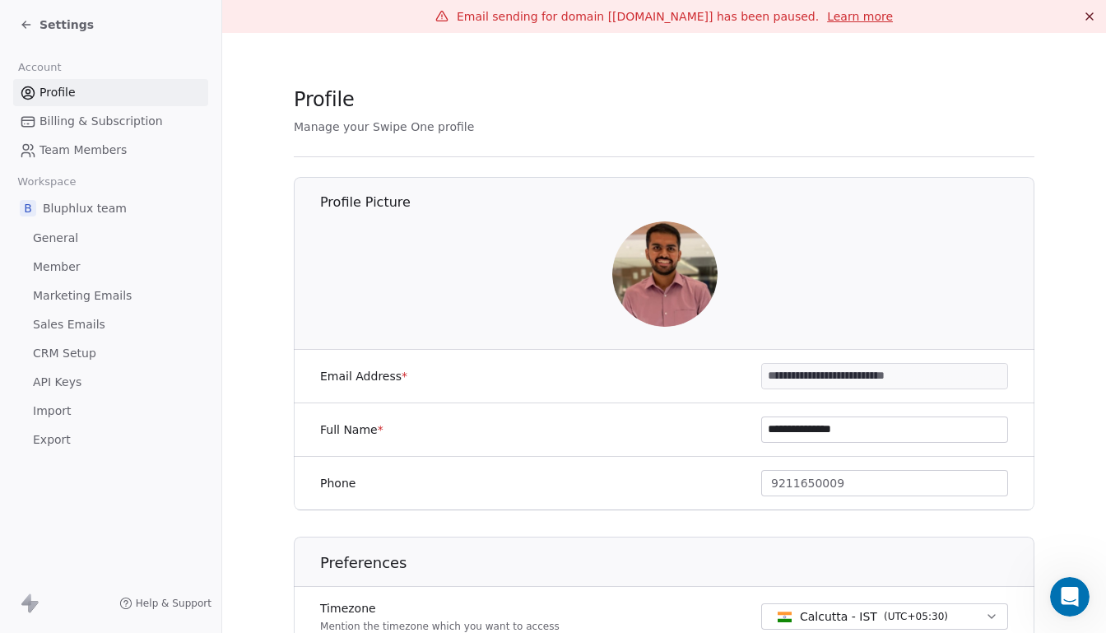
click at [106, 294] on span "Marketing Emails" at bounding box center [82, 295] width 99 height 17
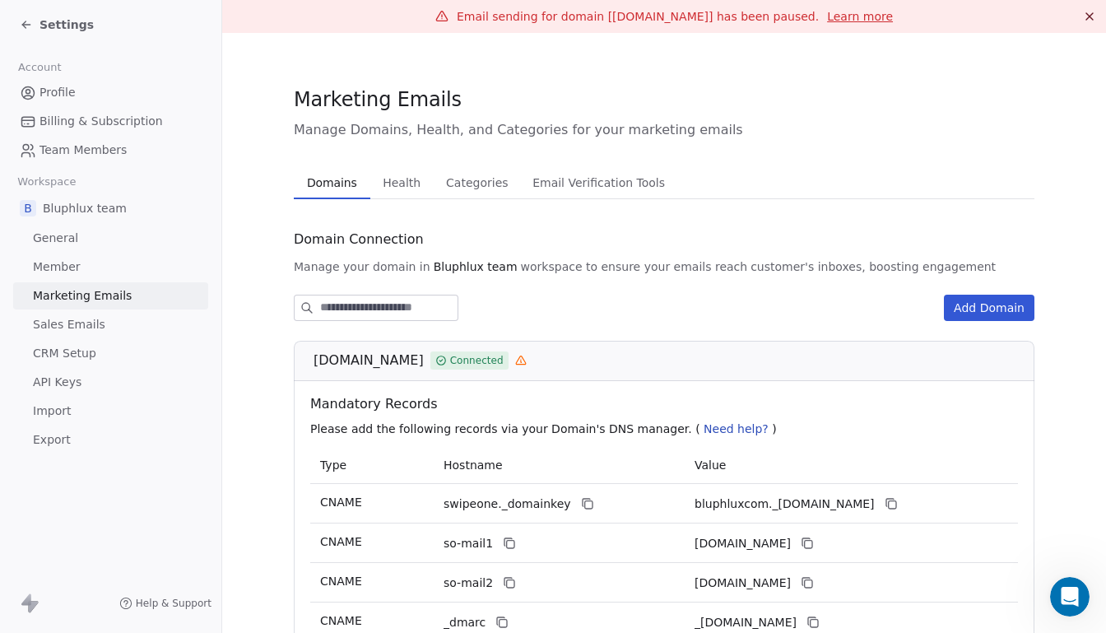
click at [559, 186] on span "Email Verification Tools" at bounding box center [599, 182] width 146 height 23
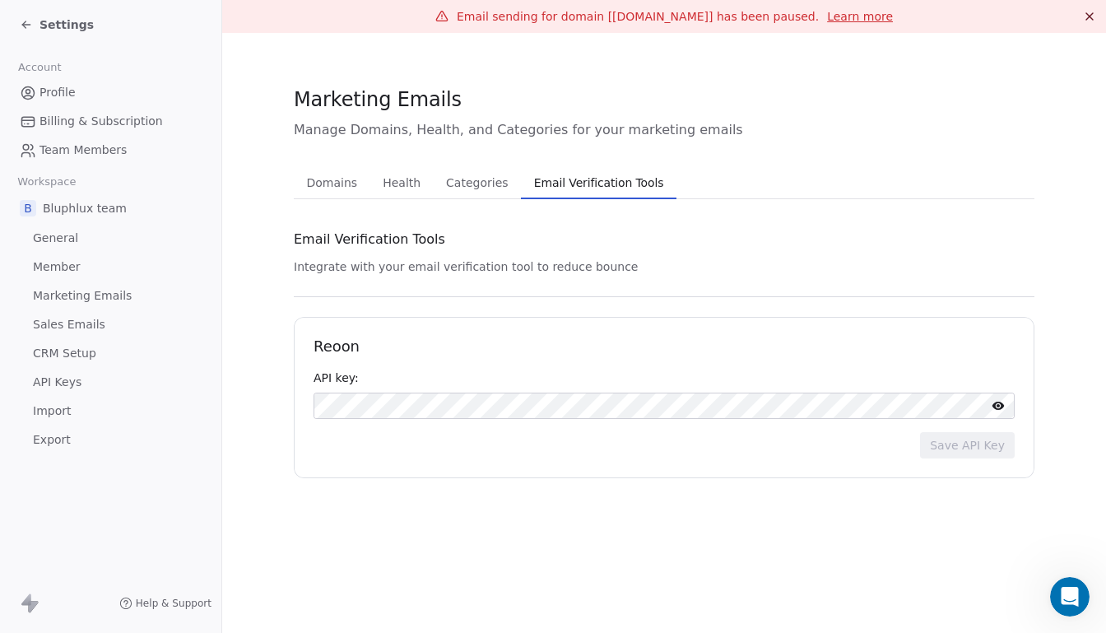
click at [477, 191] on span "Categories" at bounding box center [476, 182] width 75 height 23
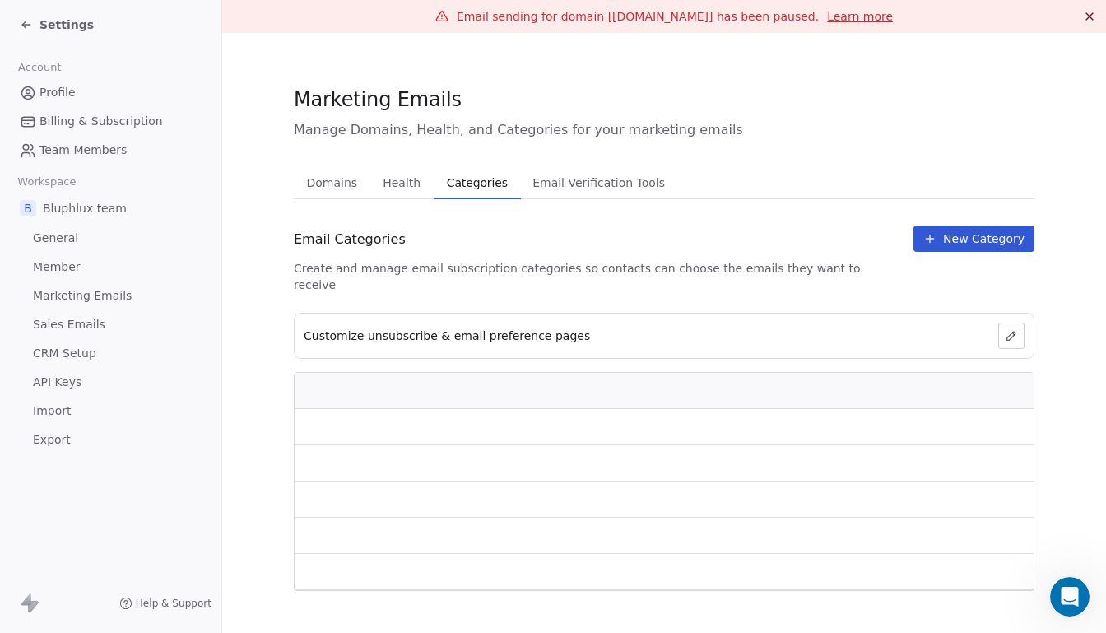
click at [1094, 21] on icon at bounding box center [1088, 16] width 13 height 13
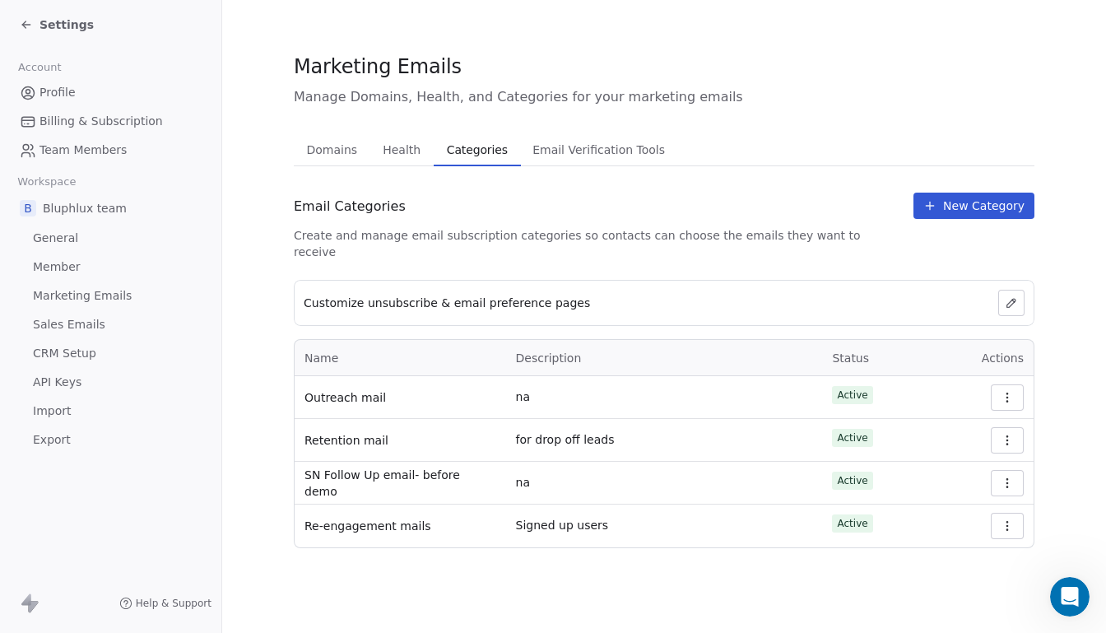
click at [394, 159] on span "Health" at bounding box center [401, 149] width 51 height 23
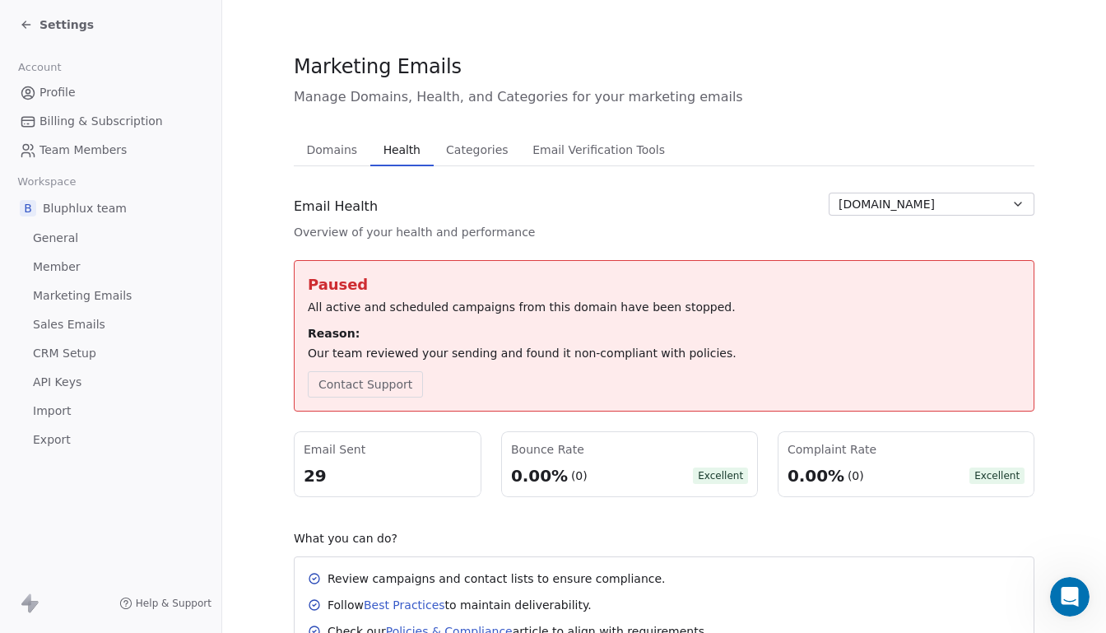
click at [334, 149] on span "Domains" at bounding box center [332, 149] width 64 height 23
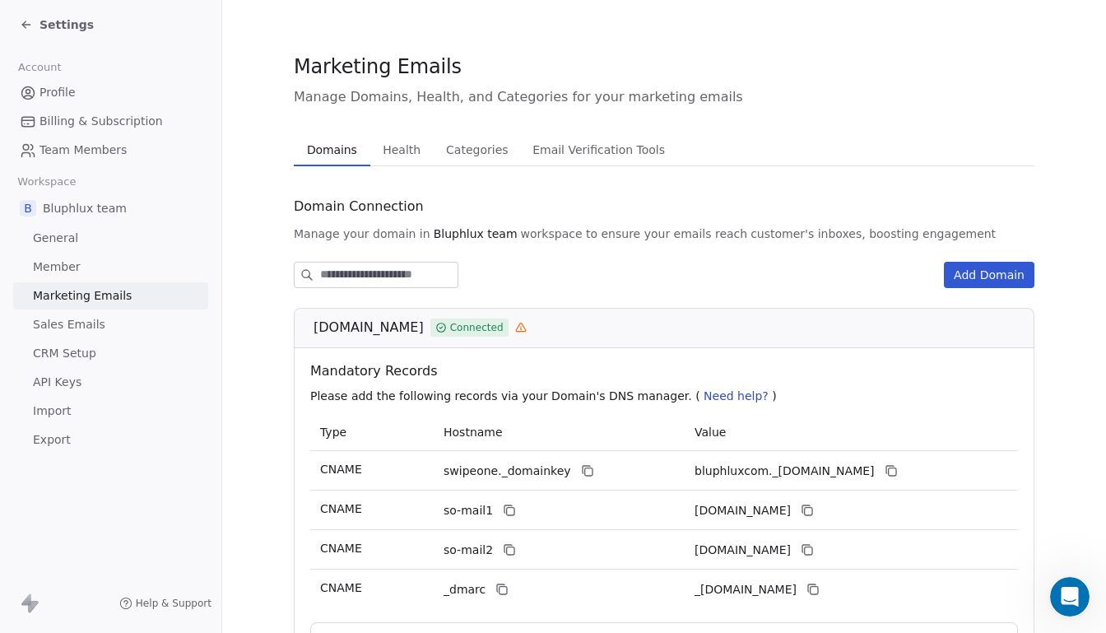
click at [515, 327] on icon at bounding box center [521, 328] width 12 height 12
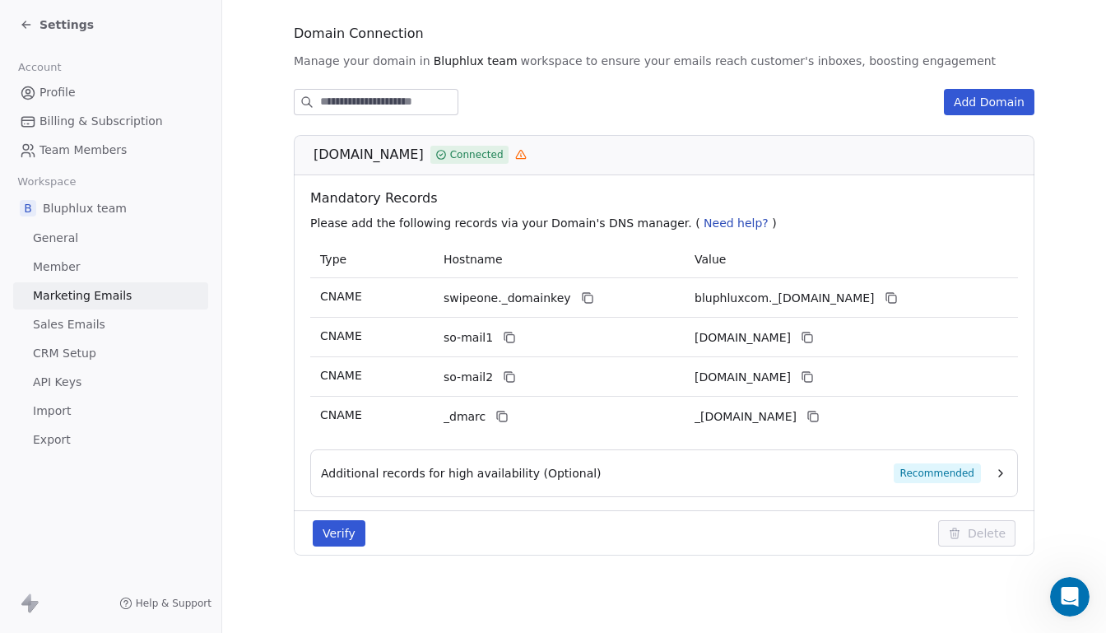
click at [50, 236] on span "General" at bounding box center [55, 237] width 45 height 17
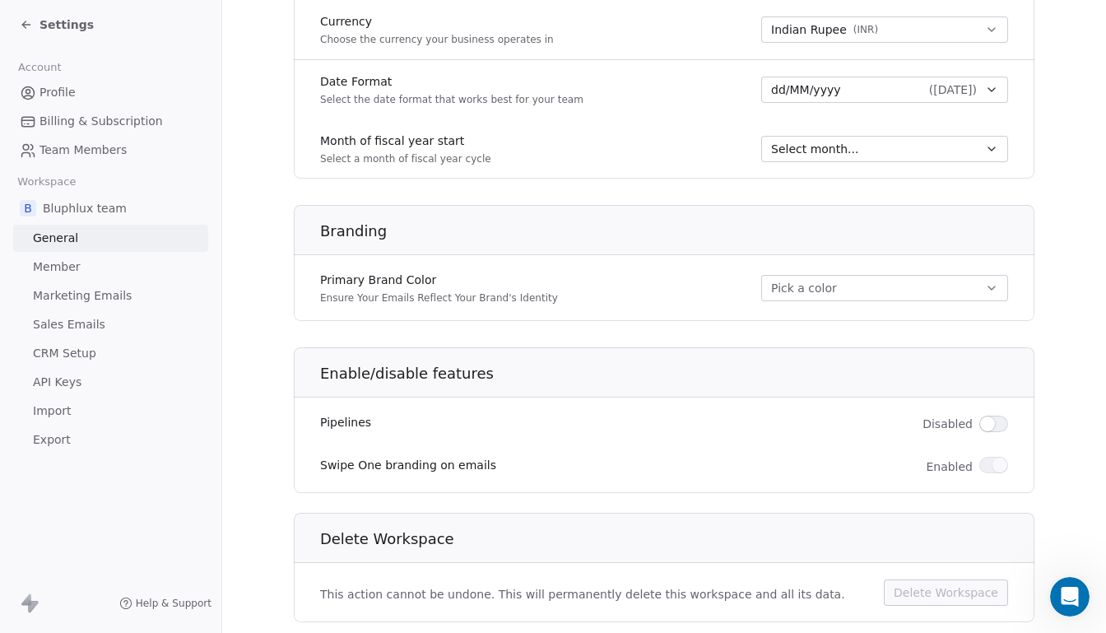
scroll to position [866, 0]
click at [873, 292] on button "Pick a color" at bounding box center [884, 287] width 247 height 26
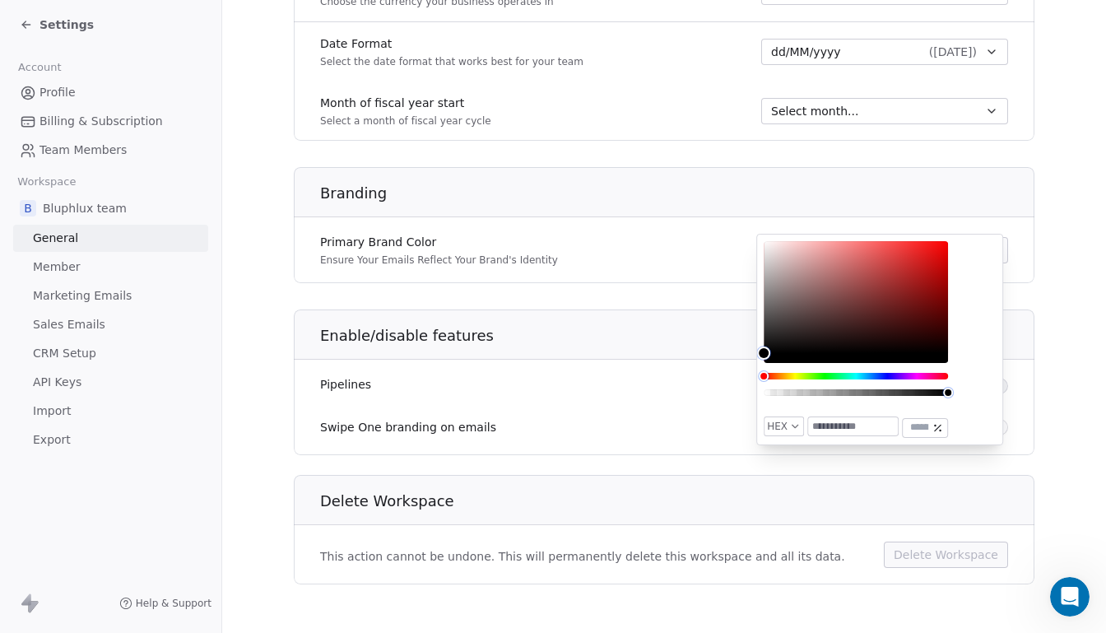
scroll to position [904, 0]
click at [663, 422] on div "Swipe One branding on emails Enabled" at bounding box center [664, 427] width 740 height 33
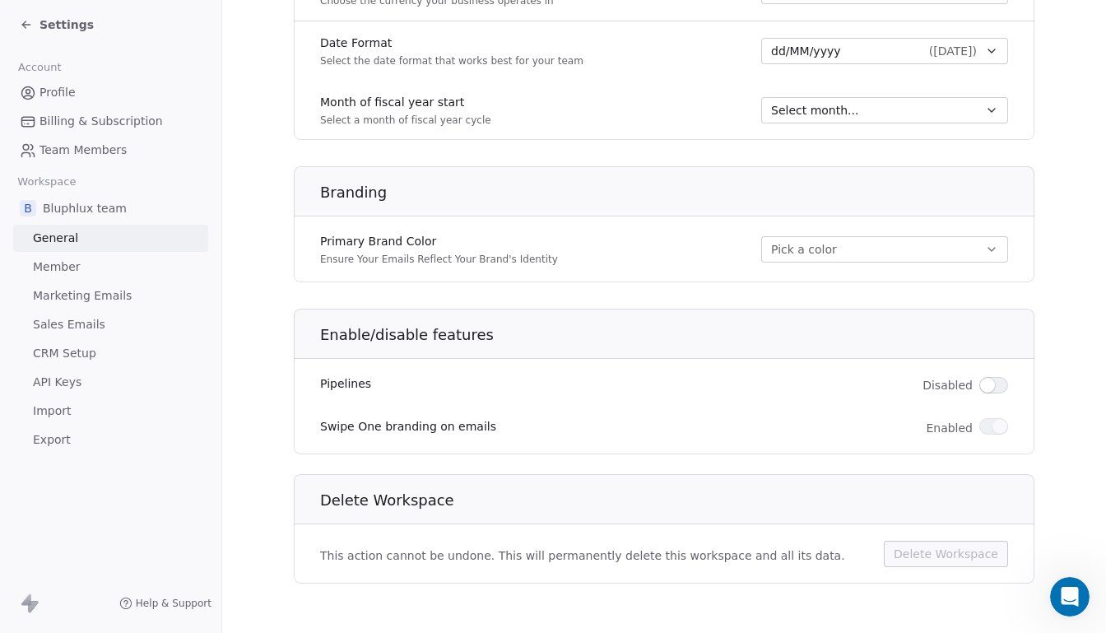
click at [58, 258] on span "Member" at bounding box center [57, 266] width 48 height 17
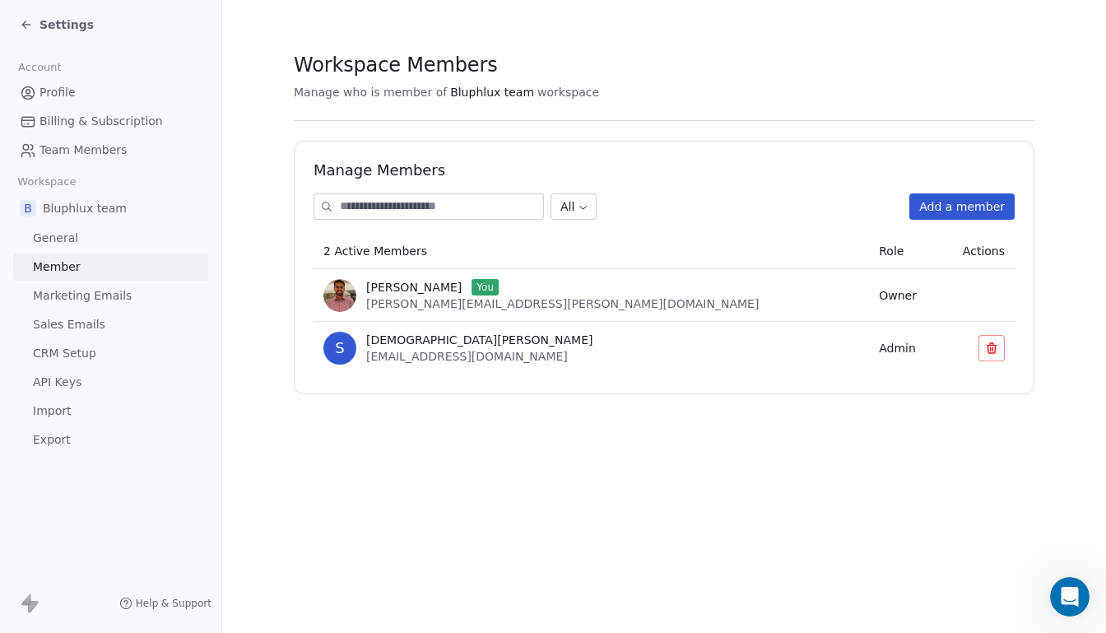
click at [34, 16] on div "Settings" at bounding box center [57, 24] width 74 height 16
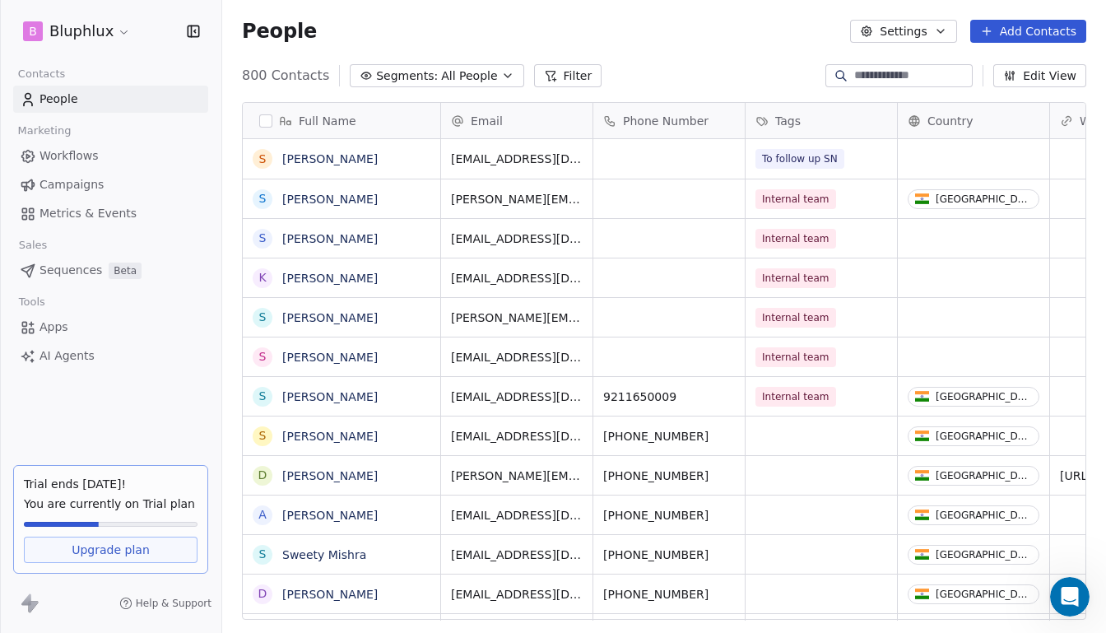
scroll to position [547, 874]
click at [63, 333] on span "Apps" at bounding box center [53, 326] width 29 height 17
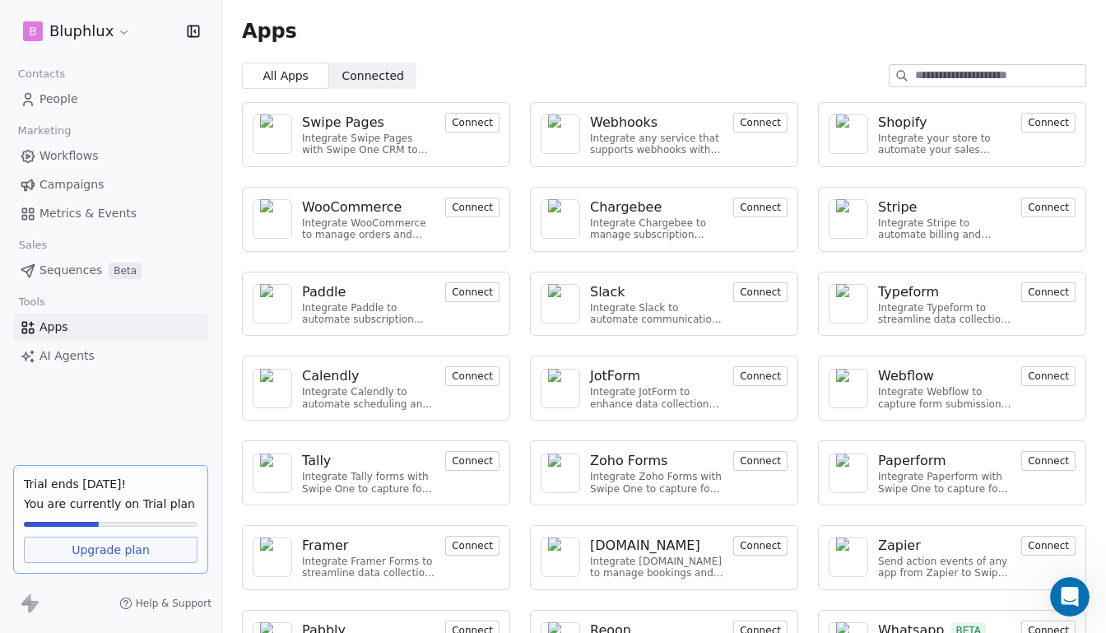
click at [355, 77] on span "Connected" at bounding box center [373, 75] width 62 height 17
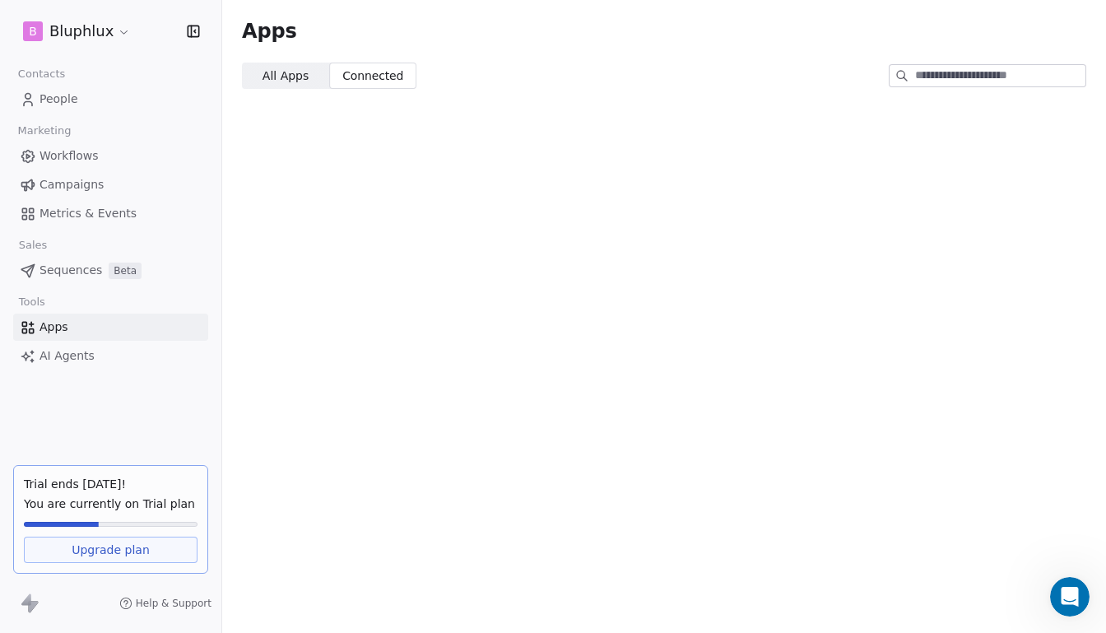
click at [288, 84] on span "All Apps All Apps" at bounding box center [285, 76] width 87 height 26
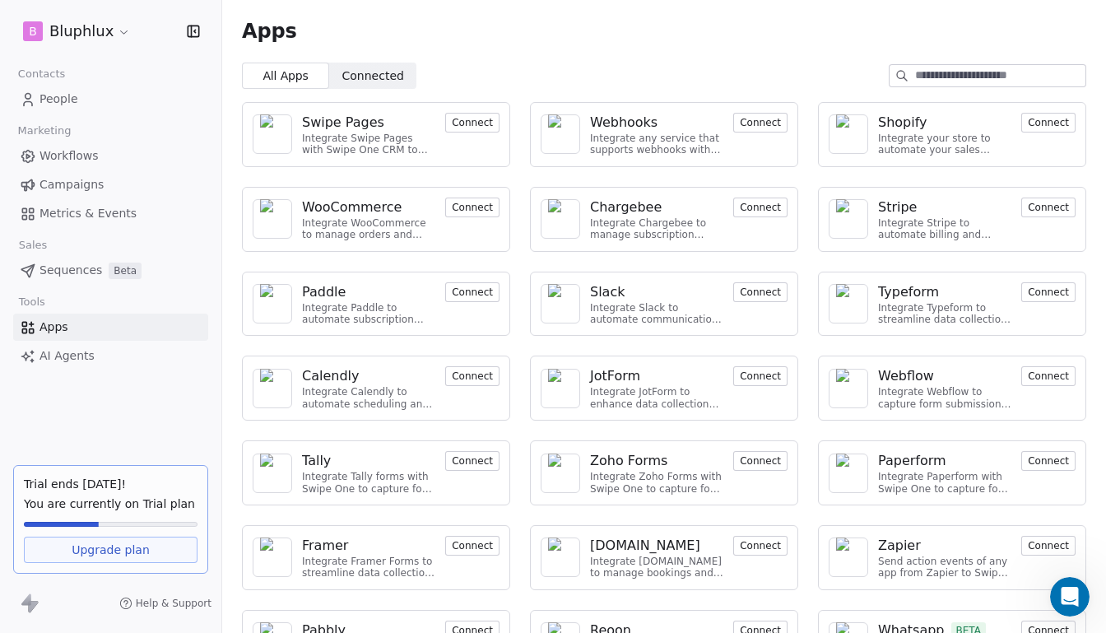
click at [66, 104] on span "People" at bounding box center [58, 98] width 39 height 17
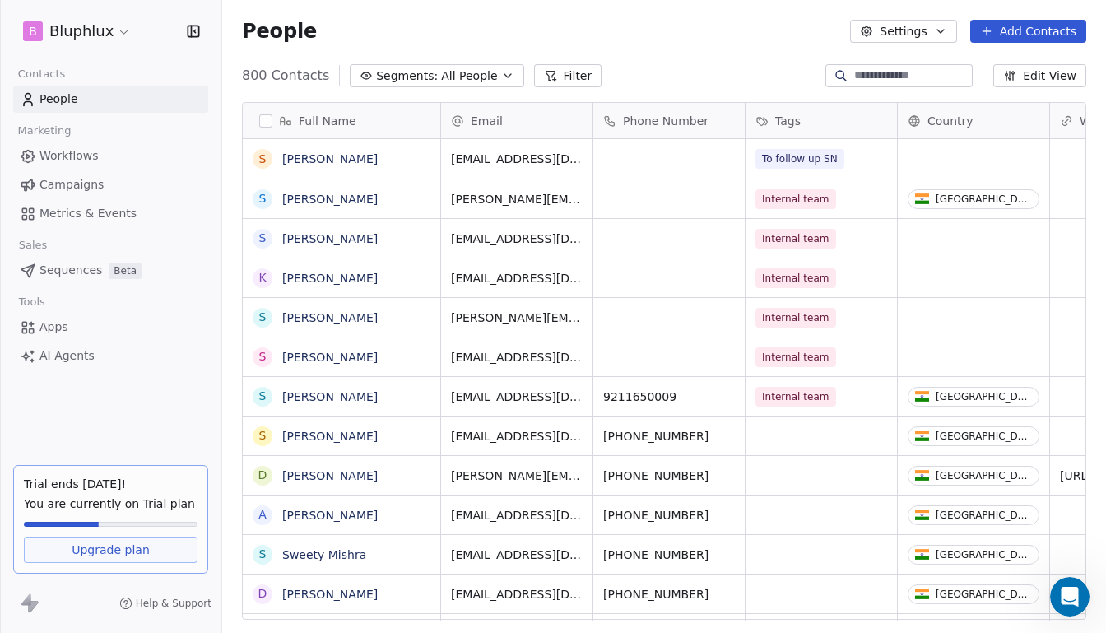
scroll to position [547, 874]
click at [118, 30] on html "B Bluphlux Contacts People Marketing Workflows Campaigns Metrics & Events Sales…" at bounding box center [553, 316] width 1106 height 633
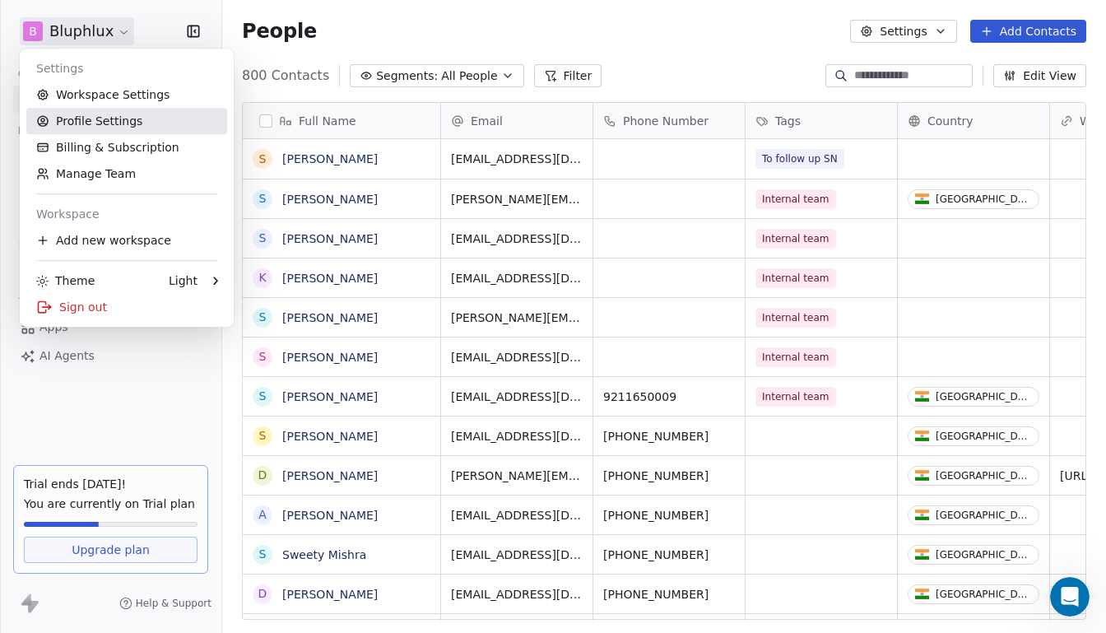
click at [110, 114] on link "Profile Settings" at bounding box center [126, 121] width 201 height 26
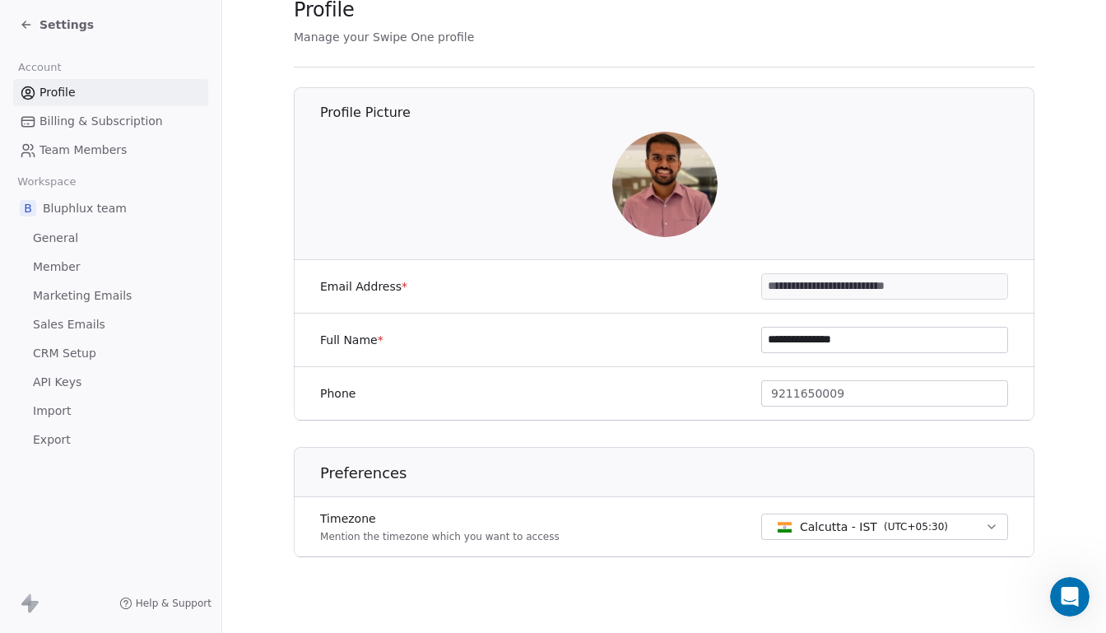
scroll to position [58, 0]
click at [55, 300] on span "Marketing Emails" at bounding box center [82, 295] width 99 height 17
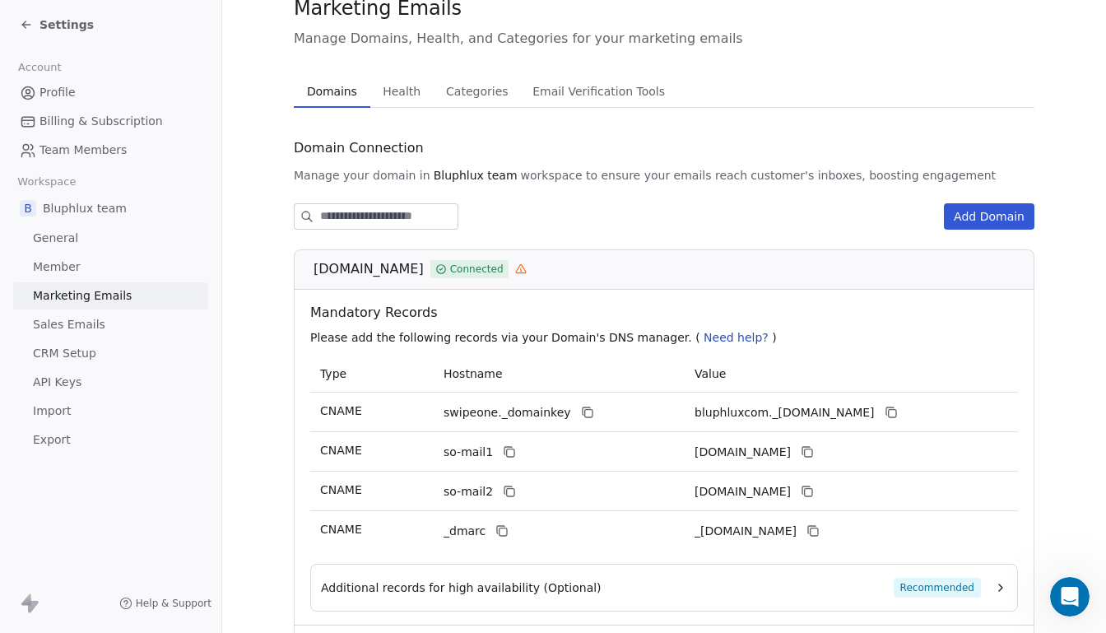
scroll to position [173, 0]
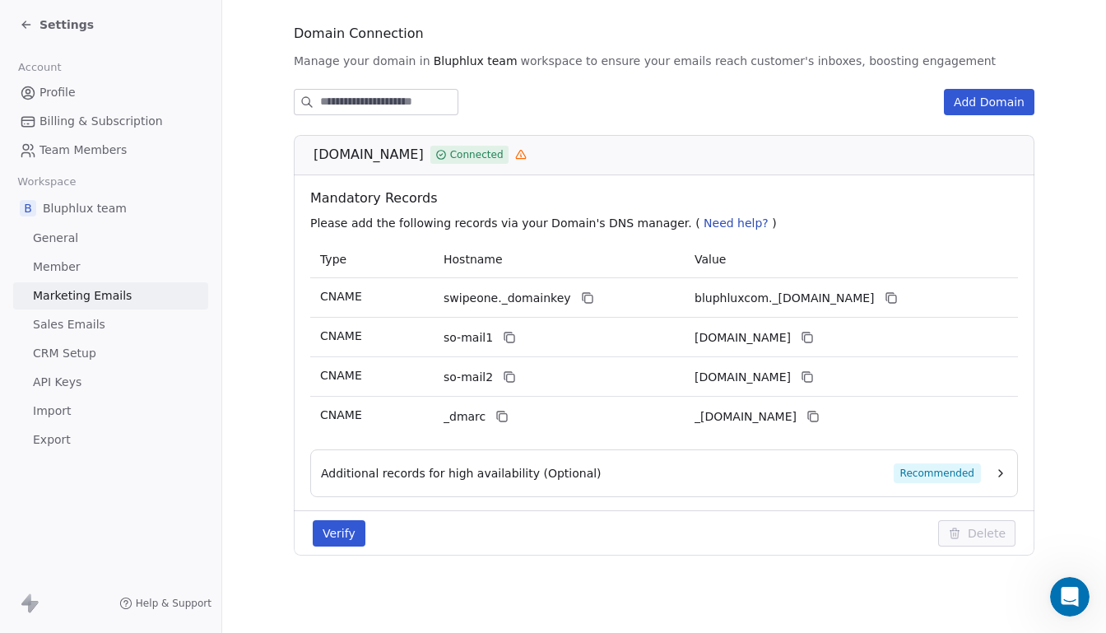
click at [86, 265] on link "Member" at bounding box center [110, 266] width 195 height 27
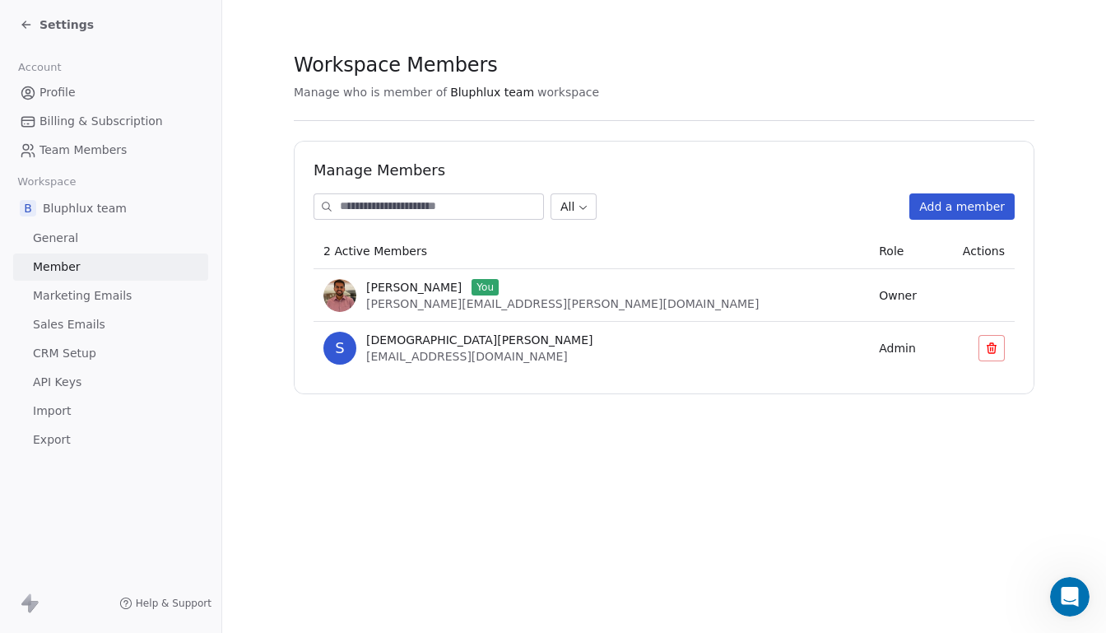
click at [62, 325] on span "Sales Emails" at bounding box center [69, 324] width 72 height 17
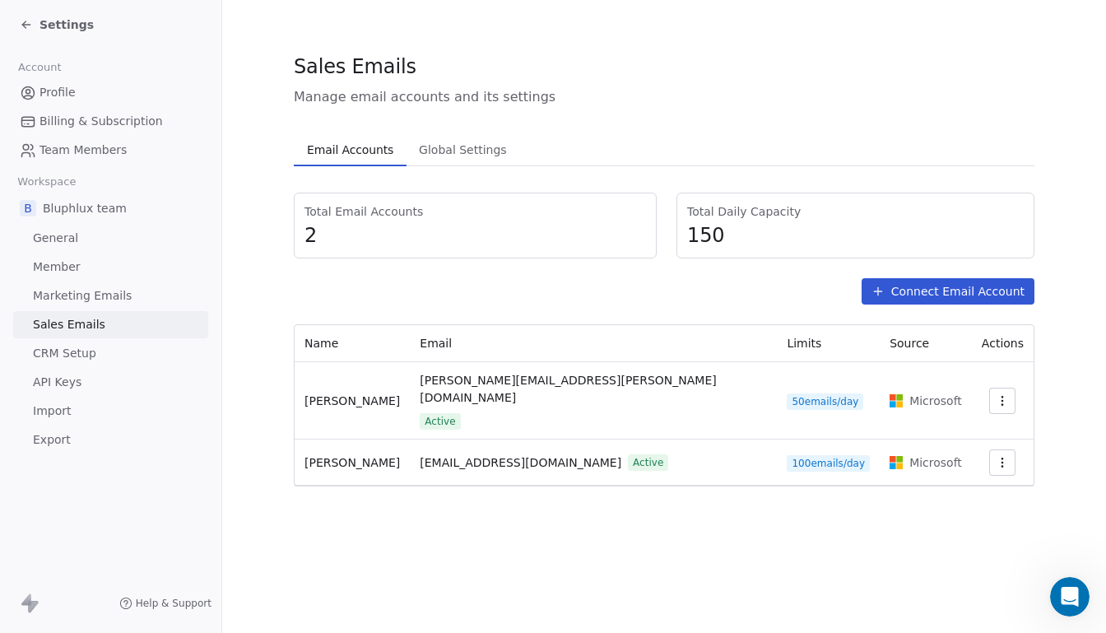
click at [57, 410] on span "Import" at bounding box center [52, 410] width 38 height 17
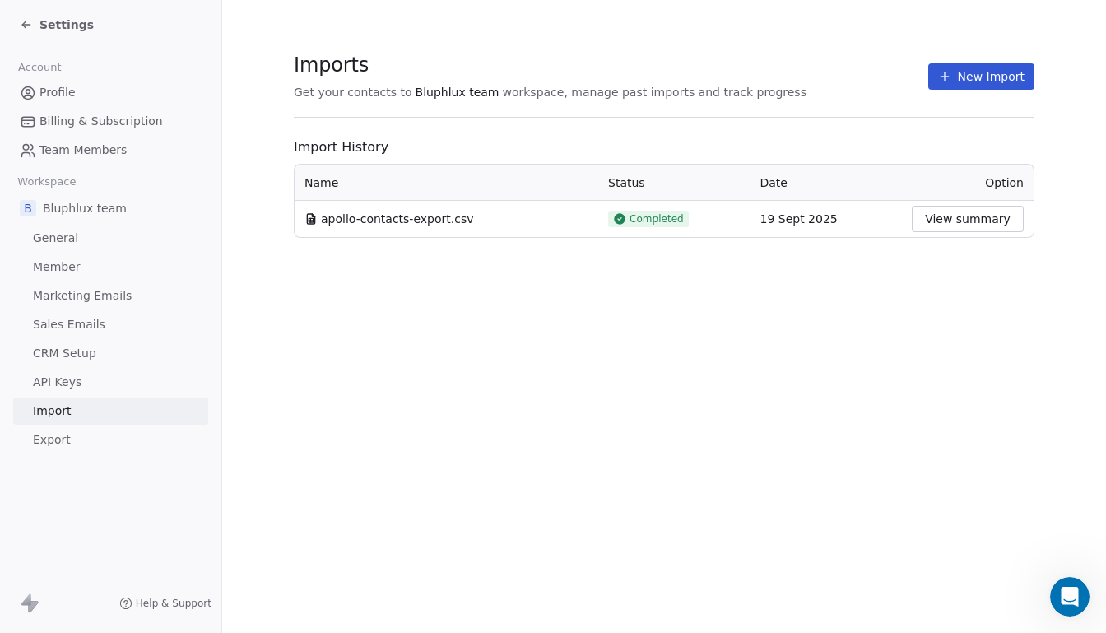
click at [63, 238] on span "General" at bounding box center [55, 237] width 45 height 17
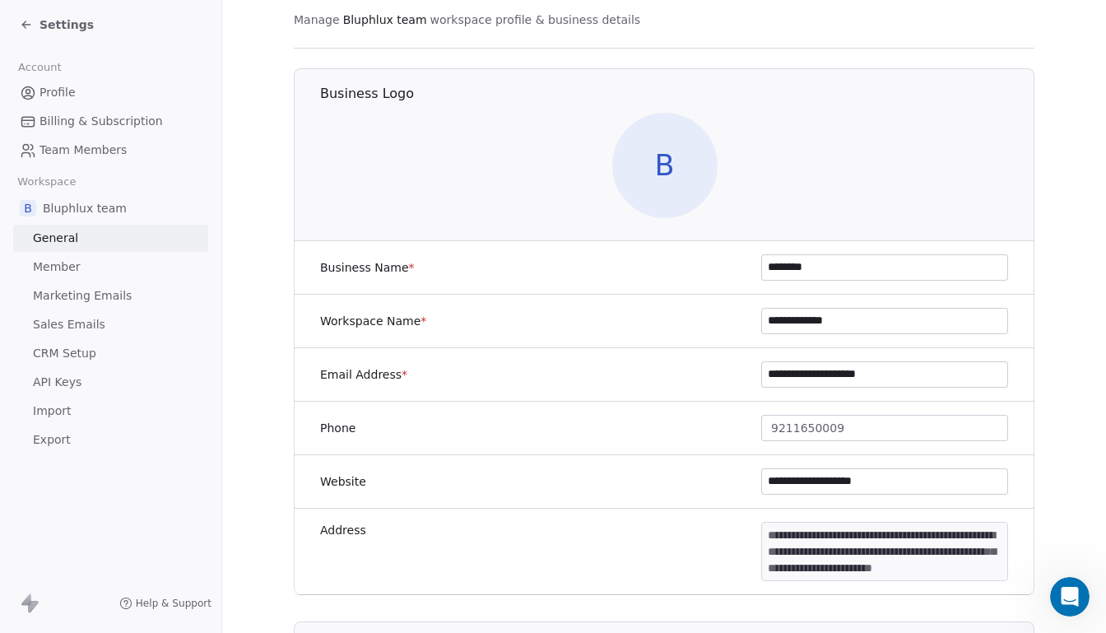
scroll to position [63, 0]
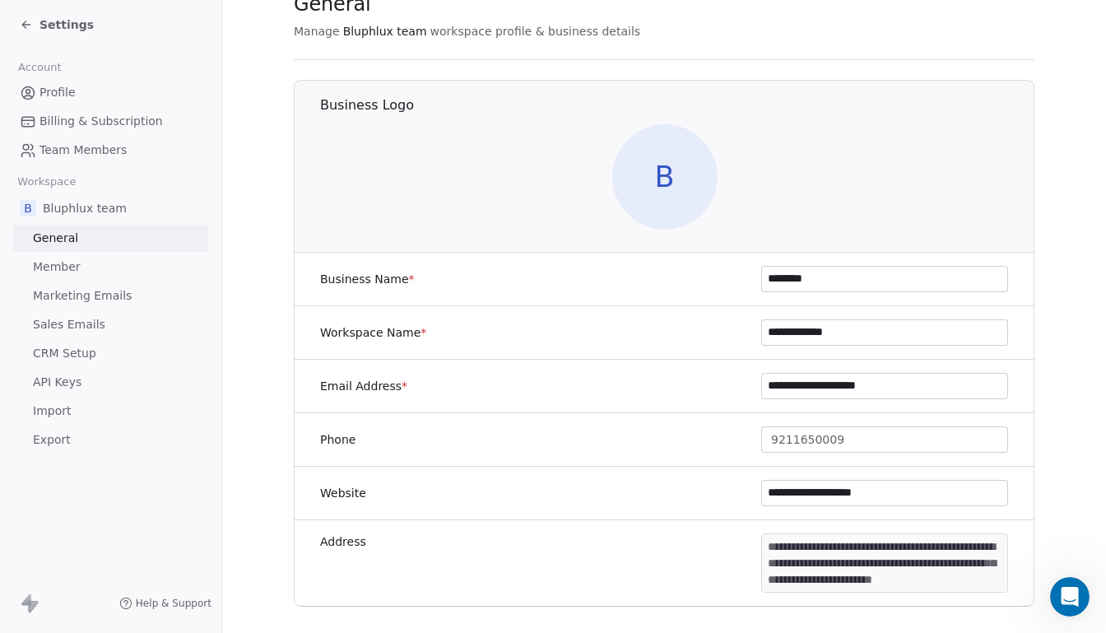
click at [22, 30] on icon at bounding box center [26, 24] width 13 height 13
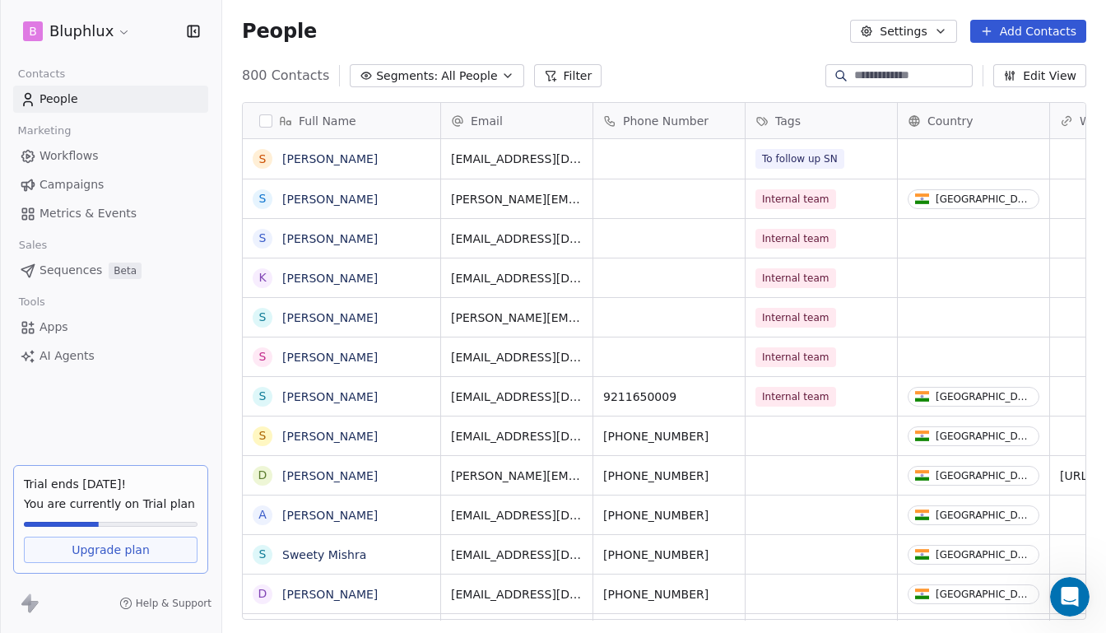
scroll to position [547, 874]
click at [72, 186] on span "Campaigns" at bounding box center [71, 184] width 64 height 17
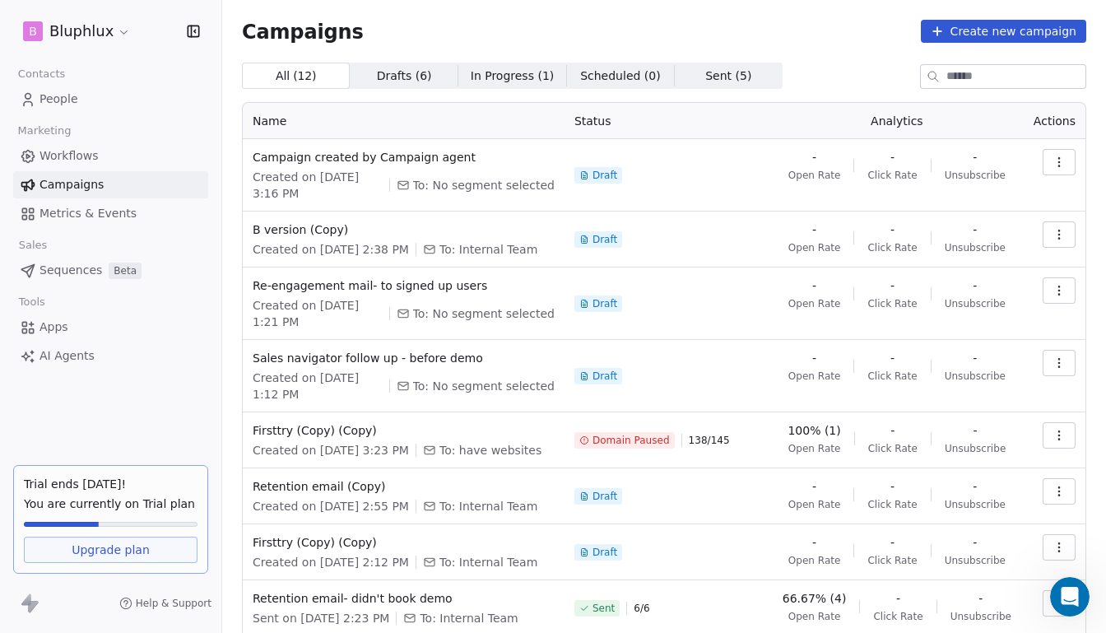
click at [53, 103] on span "People" at bounding box center [58, 98] width 39 height 17
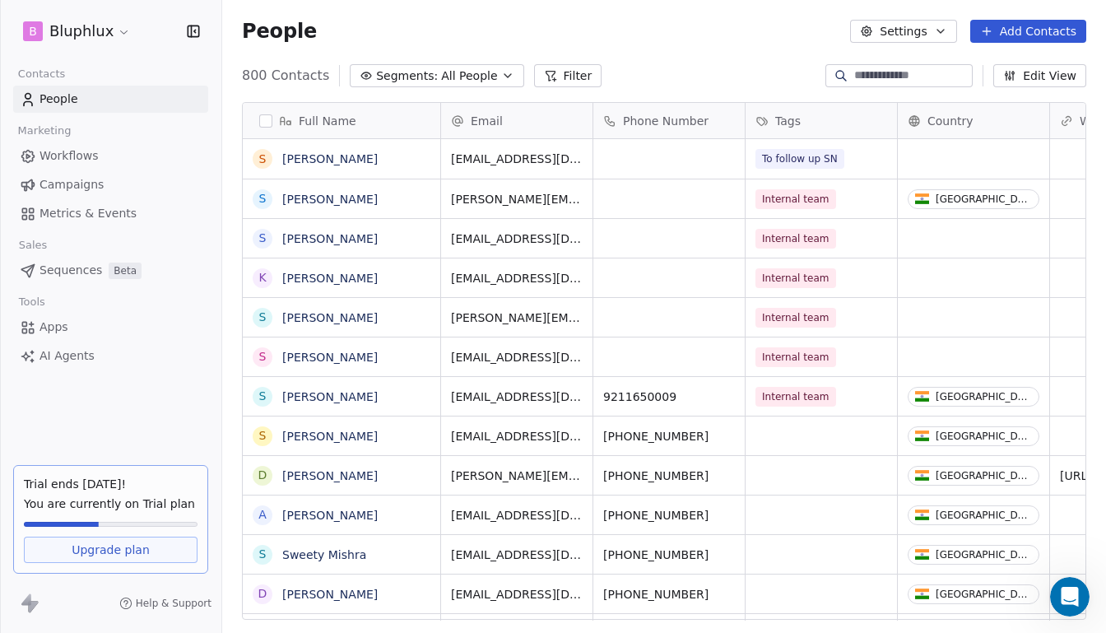
scroll to position [547, 874]
click at [878, 72] on input at bounding box center [911, 75] width 115 height 16
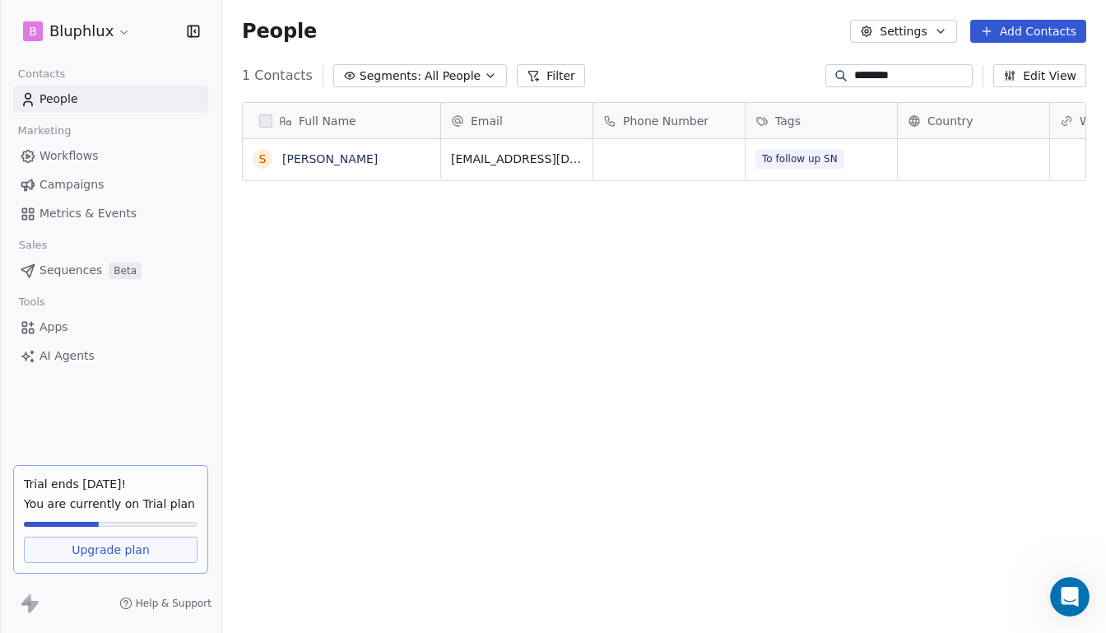
type input "********"
click at [661, 155] on icon "grid" at bounding box center [667, 156] width 13 height 13
click at [674, 241] on div "Full Name S Srimanto Bhattacharya Email Phone Number Tags Country Website Job T…" at bounding box center [663, 367] width 883 height 557
click at [257, 163] on button "grid" at bounding box center [262, 158] width 13 height 13
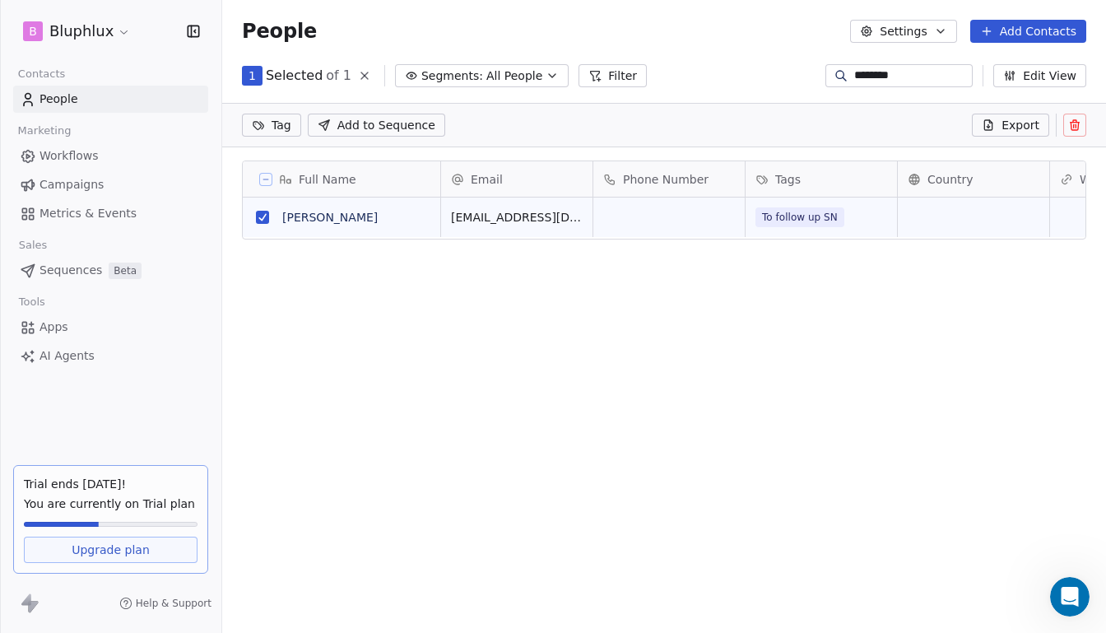
scroll to position [489, 874]
click at [425, 132] on button "Add to Sequence" at bounding box center [376, 125] width 137 height 23
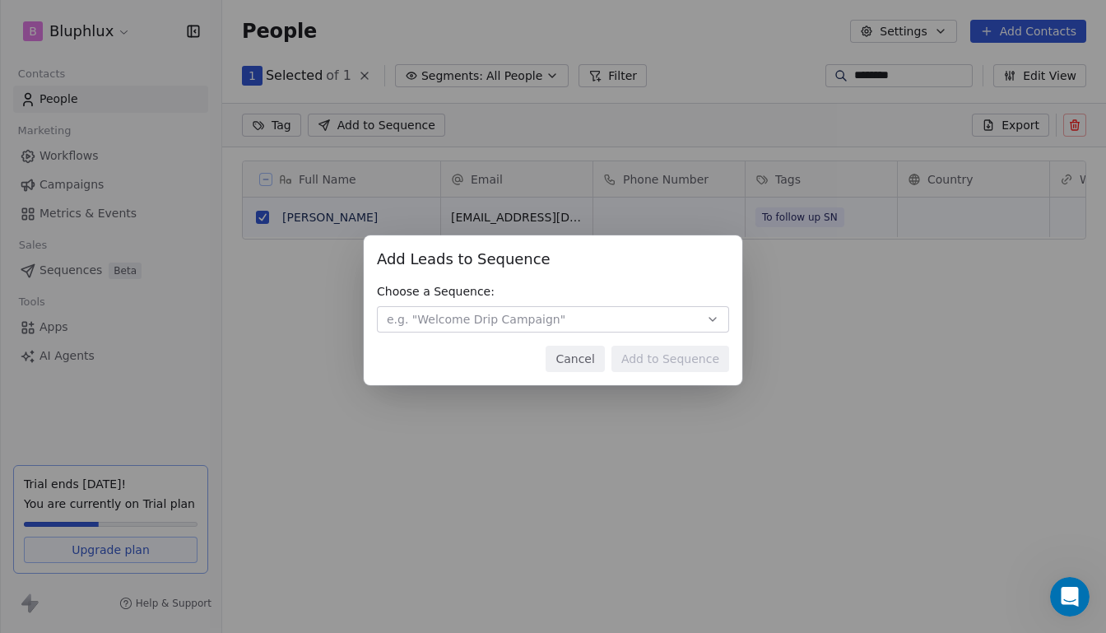
click at [574, 348] on button "Cancel" at bounding box center [574, 358] width 58 height 26
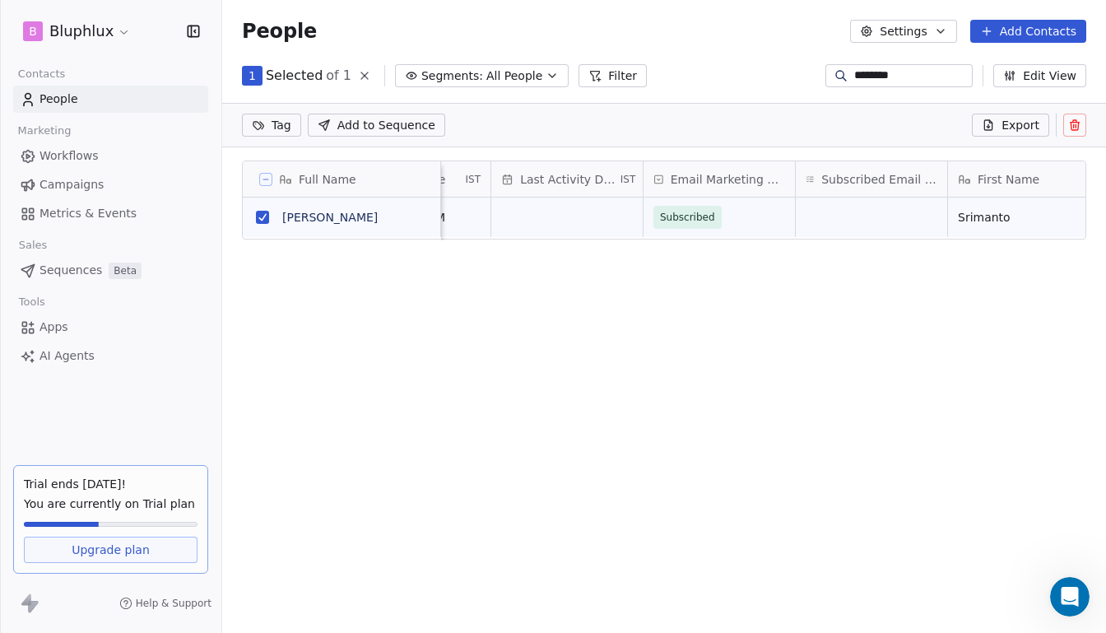
scroll to position [0, 1839]
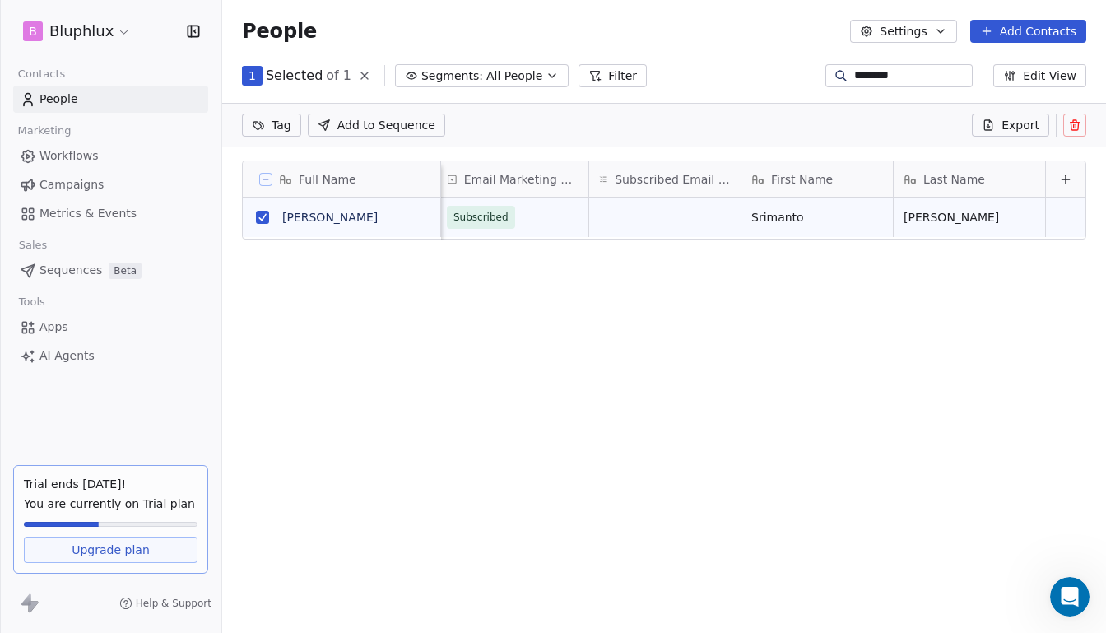
click at [1059, 180] on icon at bounding box center [1065, 179] width 13 height 13
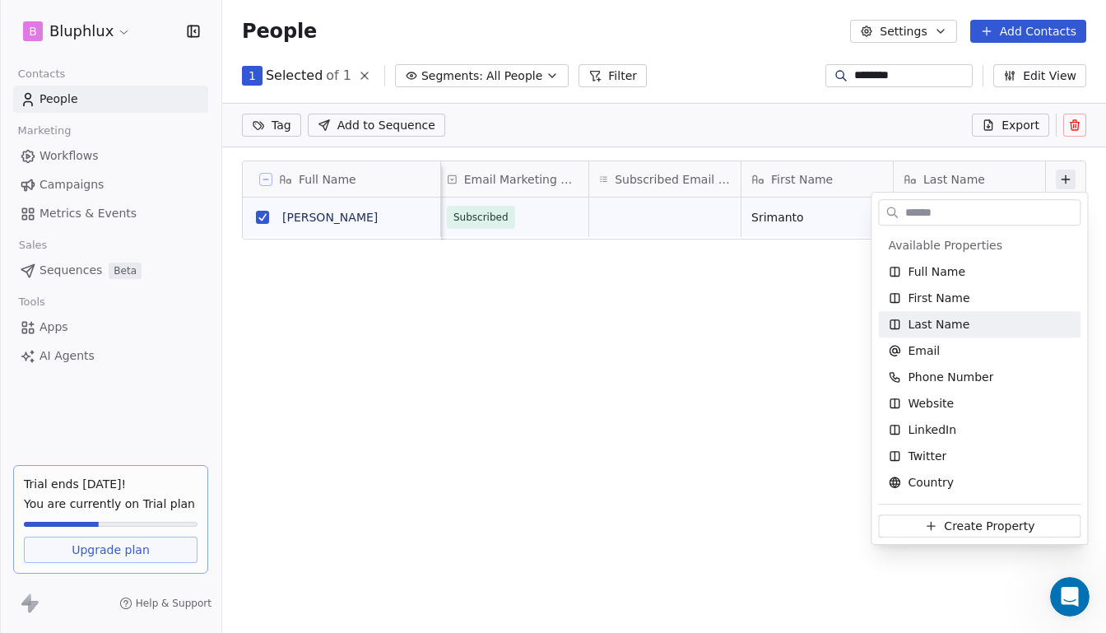
click at [820, 332] on html "B Bluphlux Contacts People Marketing Workflows Campaigns Metrics & Events Sales…" at bounding box center [553, 316] width 1106 height 633
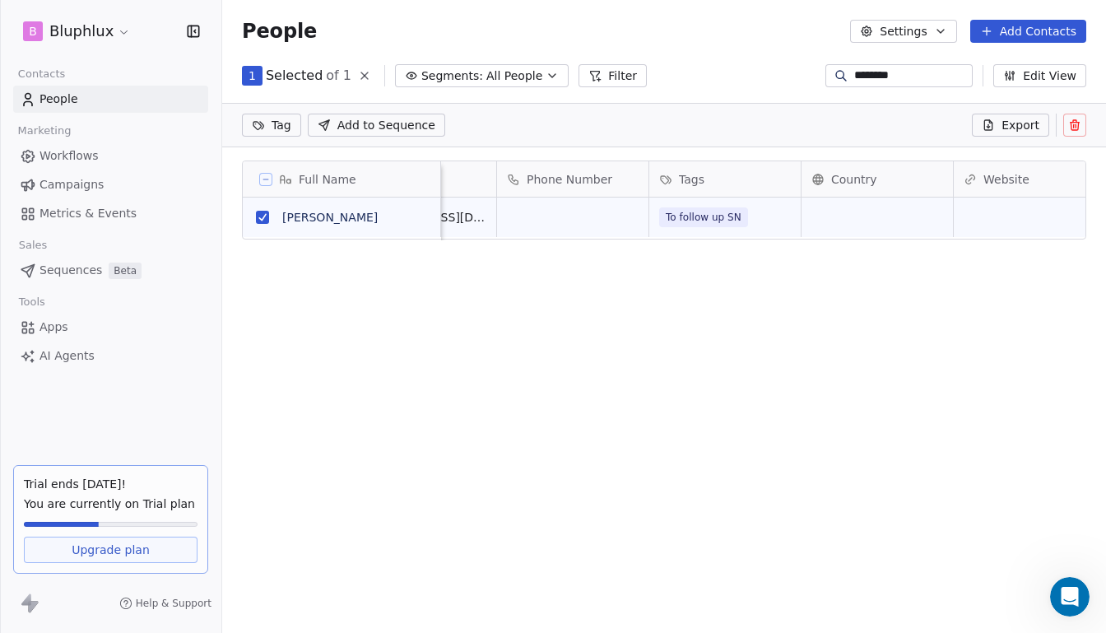
scroll to position [0, 0]
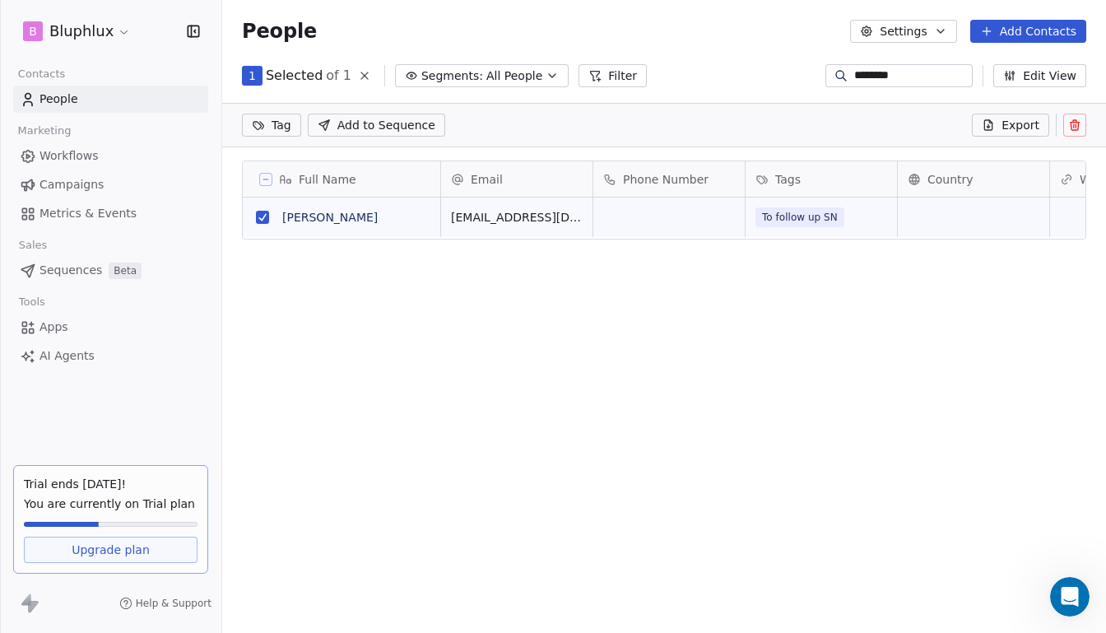
click at [270, 181] on button at bounding box center [265, 179] width 13 height 13
